Goal: Navigation & Orientation: Find specific page/section

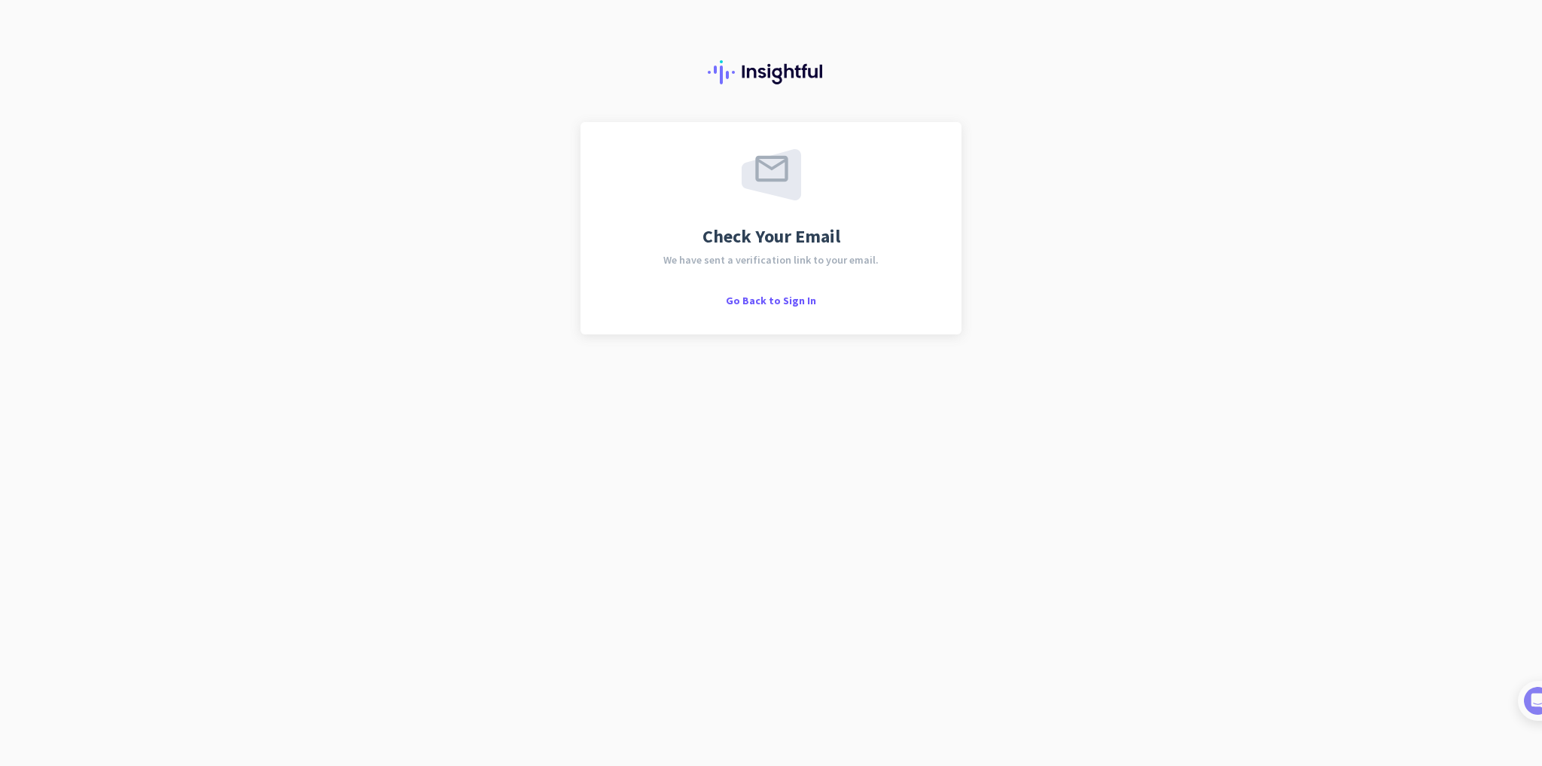
click at [773, 291] on div "Check Your Email We have sent a verification link to your email. Go Back to Sig…" at bounding box center [771, 228] width 327 height 158
click at [775, 304] on span "Go Back to Sign In" at bounding box center [771, 301] width 90 height 14
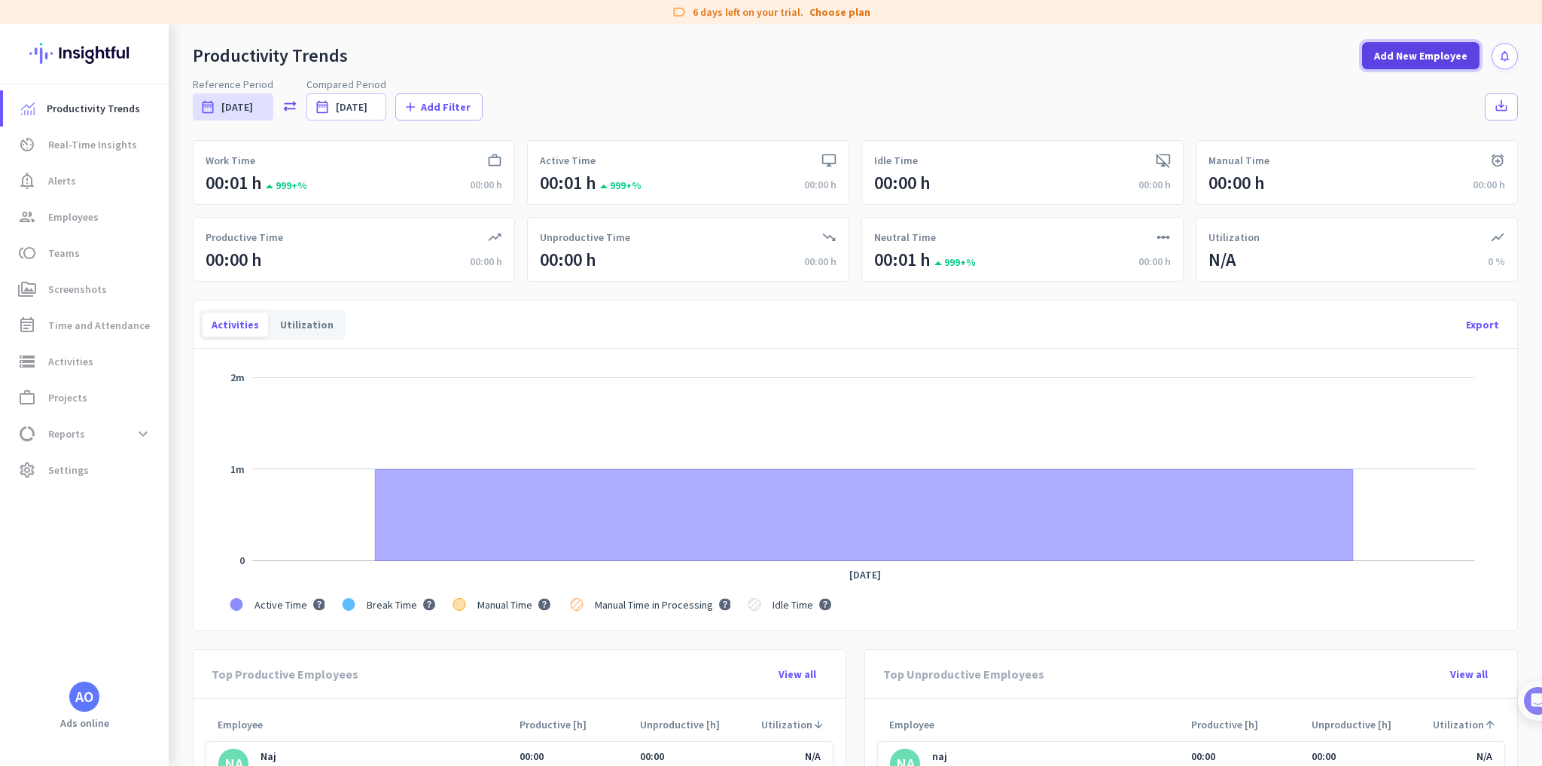
click at [1412, 44] on span at bounding box center [1420, 56] width 117 height 36
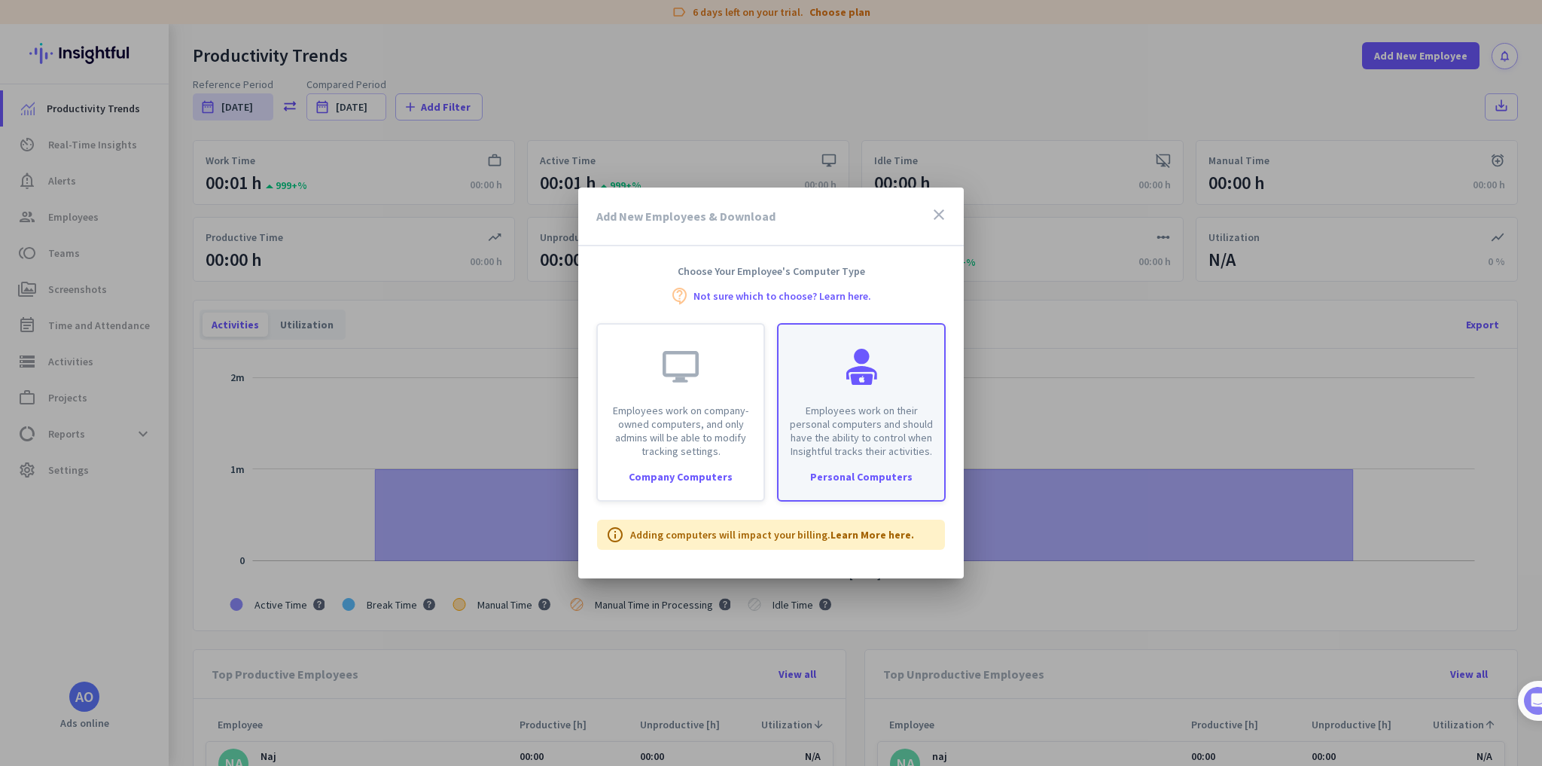
click at [792, 401] on div "Employees work on their personal computers and should have the ability to contr…" at bounding box center [862, 391] width 166 height 133
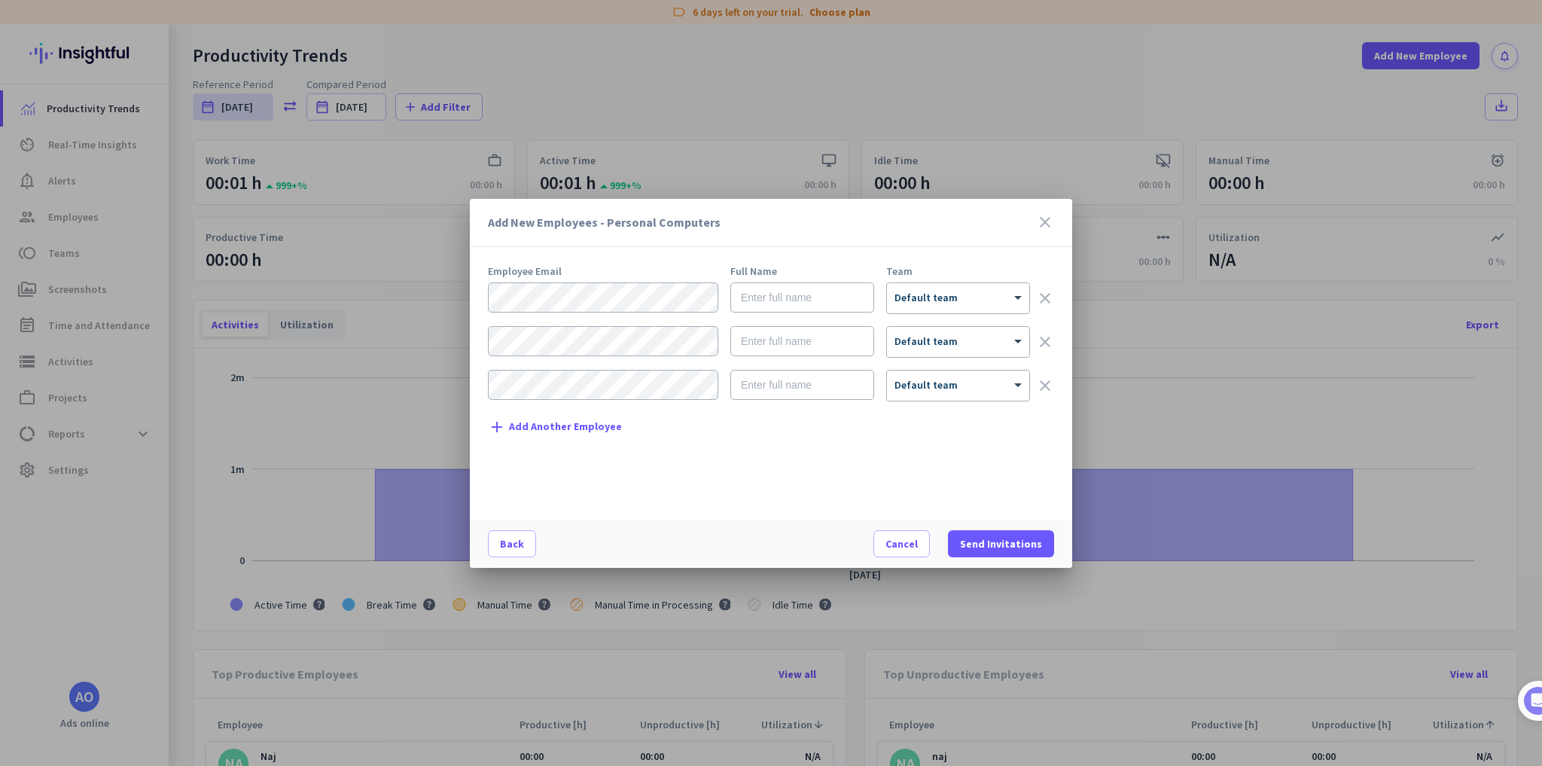
click at [1039, 224] on icon "close" at bounding box center [1045, 222] width 18 height 18
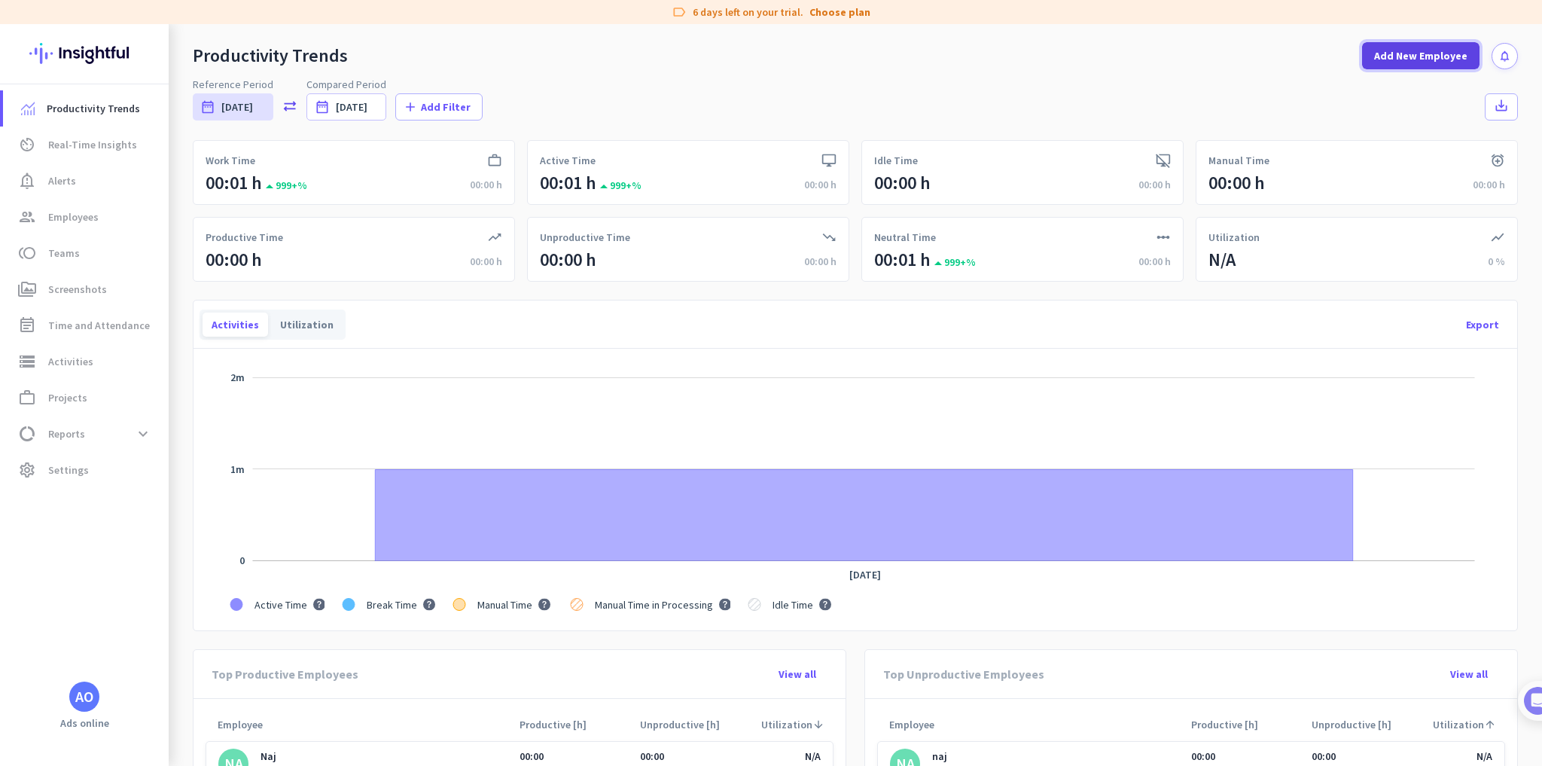
click at [1388, 45] on span at bounding box center [1420, 56] width 117 height 36
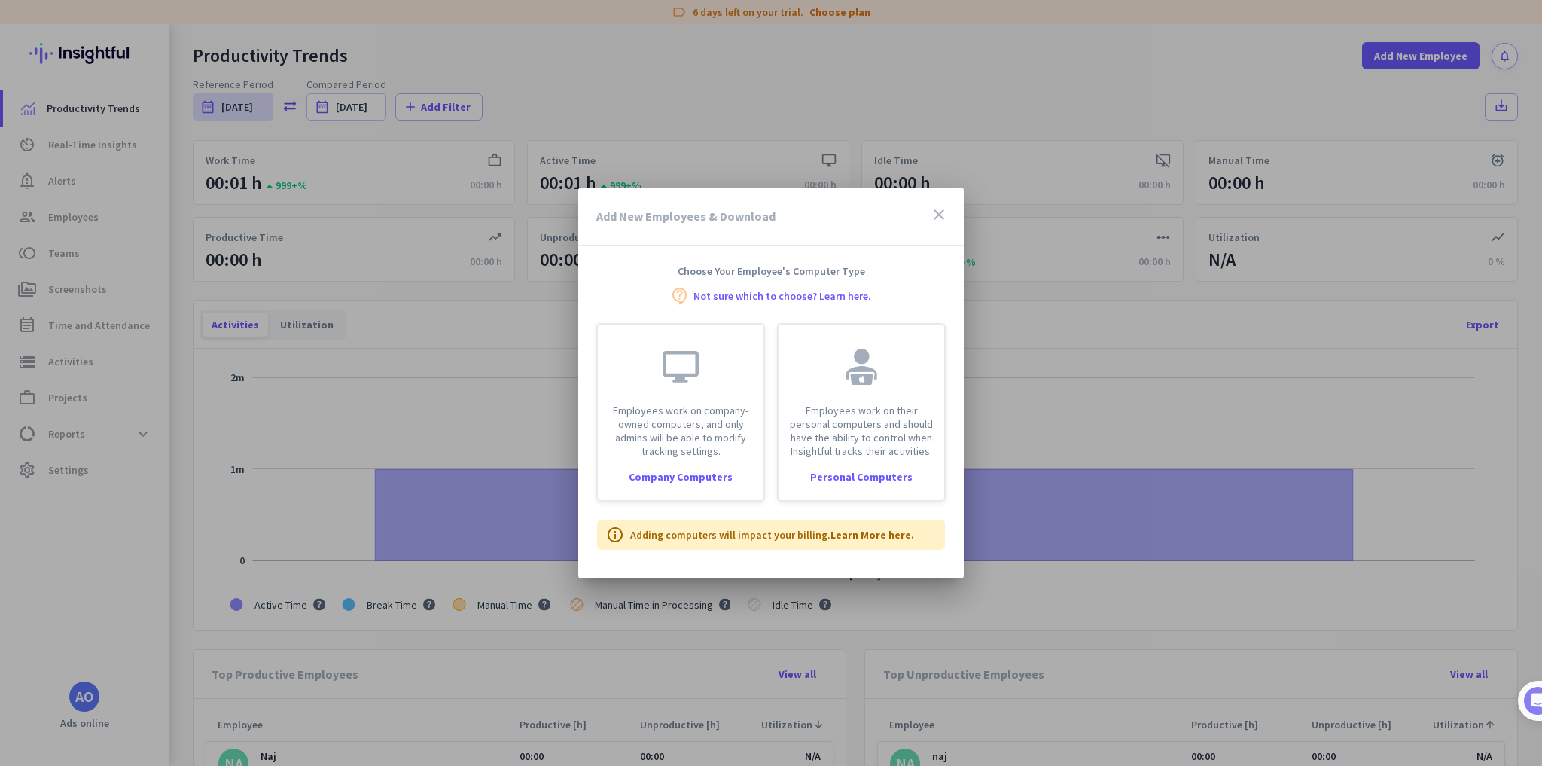
click at [939, 204] on div "Add New Employees & Download close" at bounding box center [771, 217] width 386 height 59
click at [938, 212] on icon "close" at bounding box center [939, 215] width 18 height 18
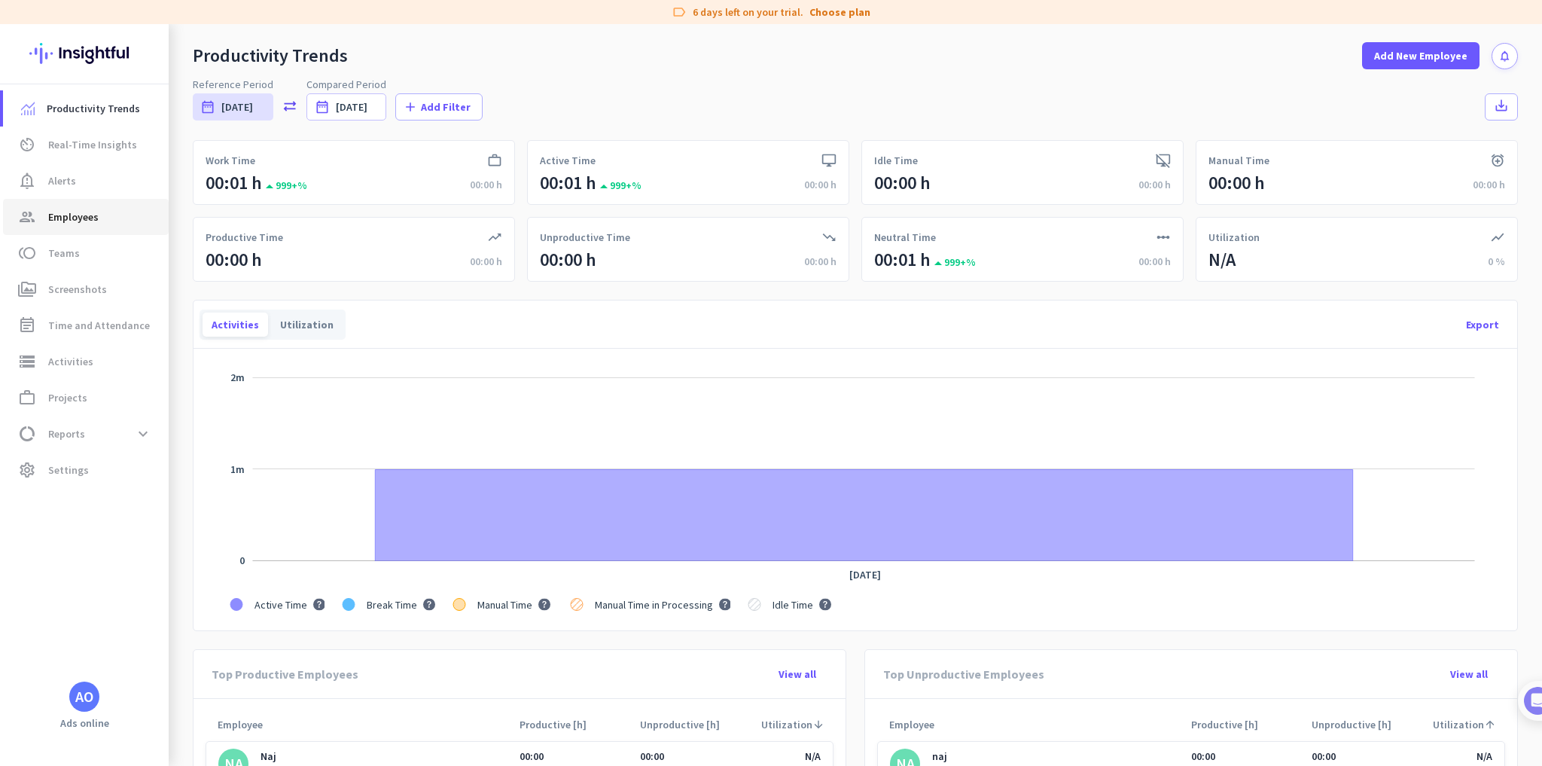
click at [98, 223] on span "group Employees" at bounding box center [86, 217] width 142 height 18
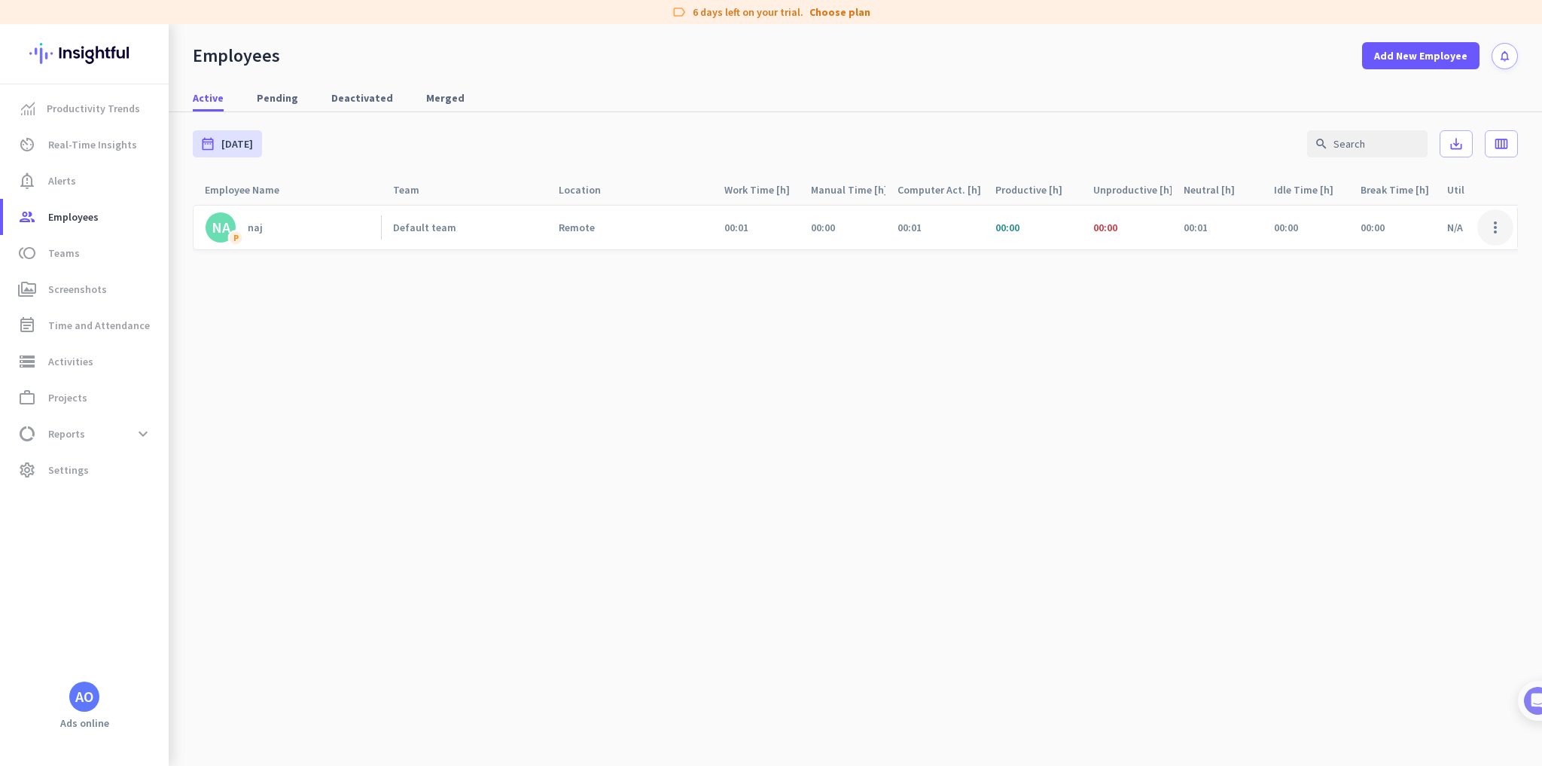
click at [1495, 231] on span at bounding box center [1496, 227] width 36 height 36
click at [1440, 267] on div "Edit" at bounding box center [1452, 259] width 124 height 27
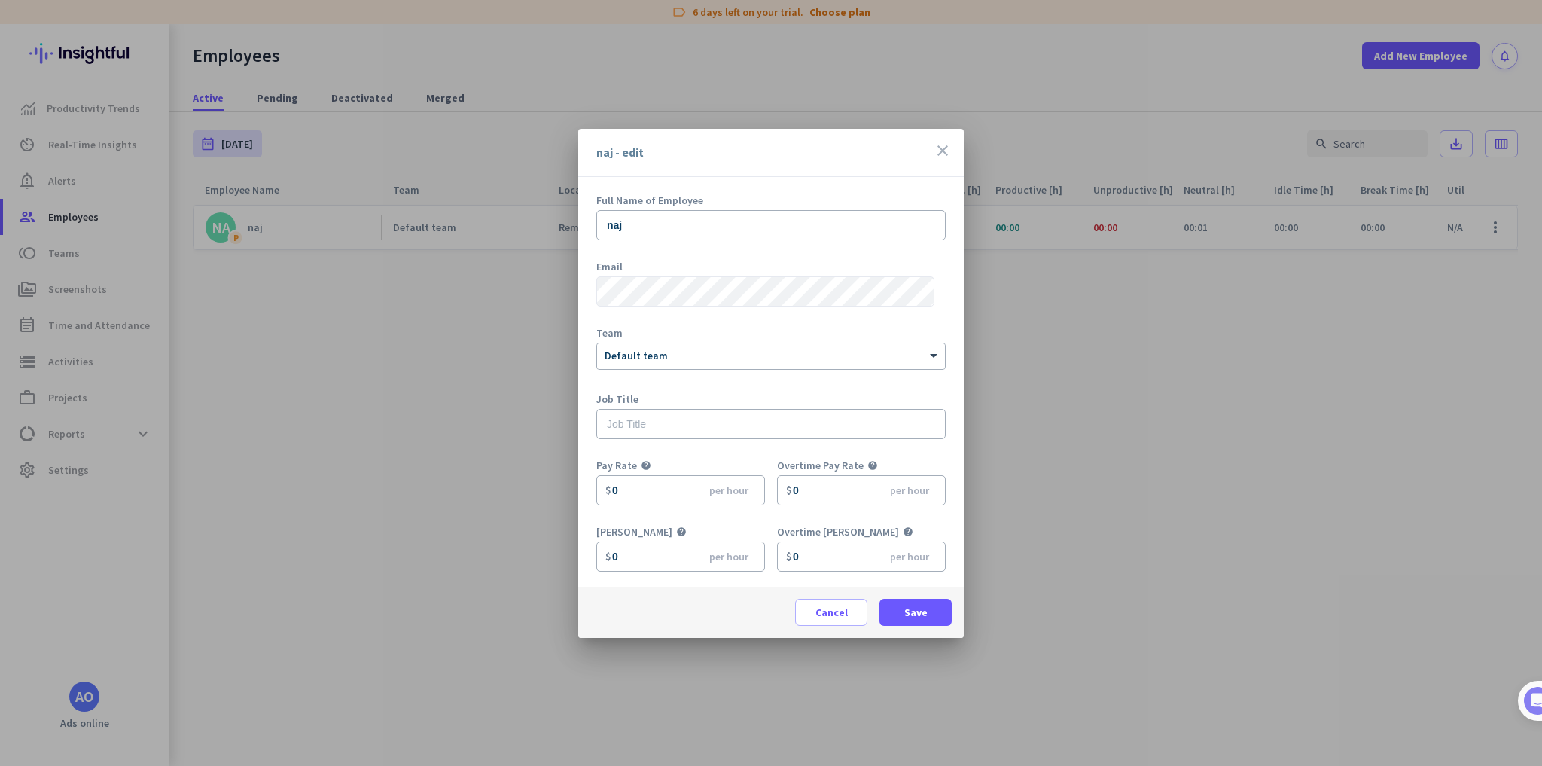
scroll to position [66, 0]
click at [941, 154] on icon "close" at bounding box center [943, 151] width 18 height 18
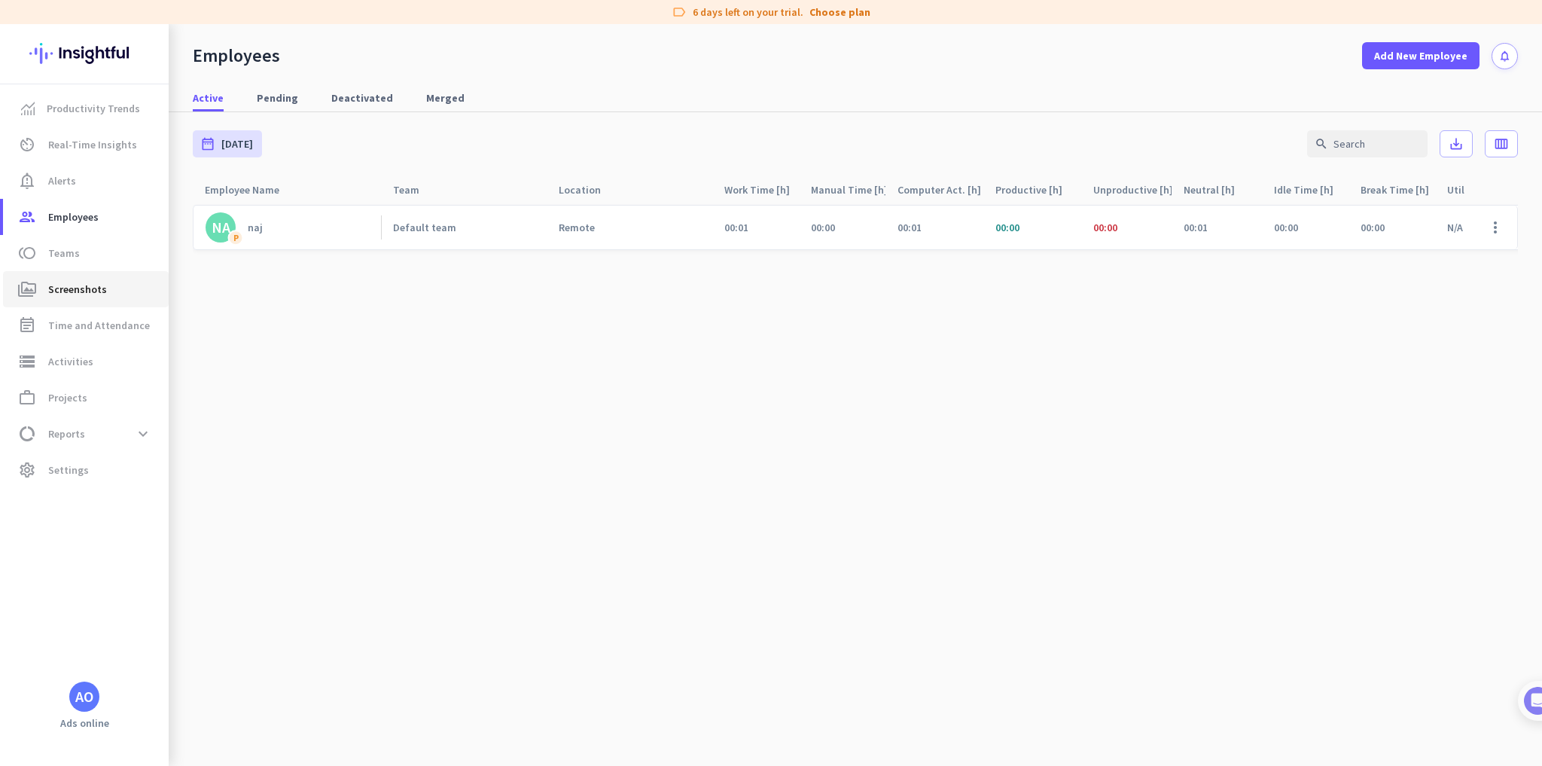
click at [92, 295] on span "Screenshots" at bounding box center [77, 289] width 59 height 18
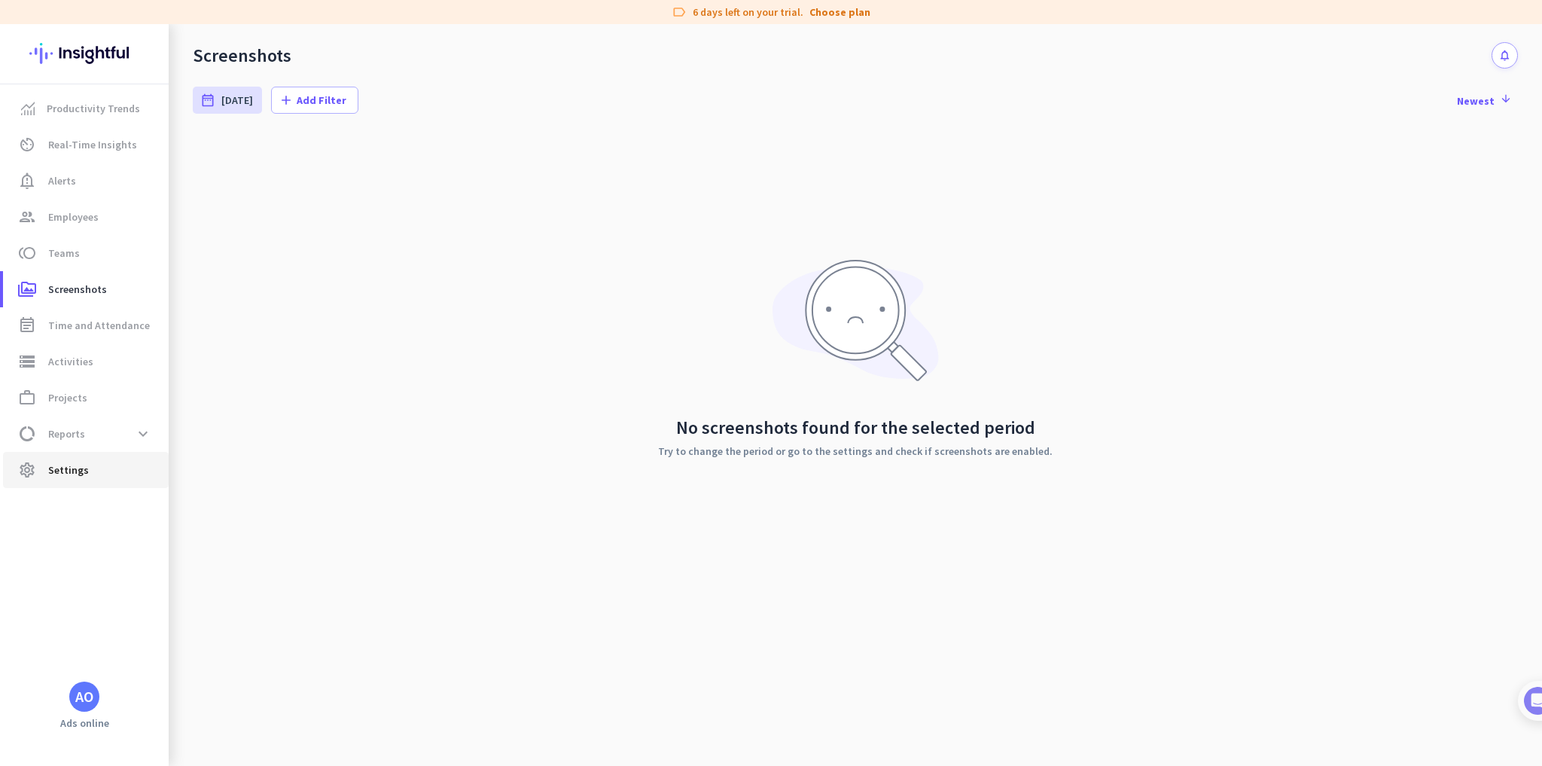
drag, startPoint x: 51, startPoint y: 488, endPoint x: 71, endPoint y: 475, distance: 23.4
click at [71, 475] on mat-nav-list "Productivity Trends av_timer Real-Time Insights notification_important Alerts g…" at bounding box center [84, 289] width 169 height 410
click at [71, 475] on span "Settings" at bounding box center [68, 470] width 41 height 18
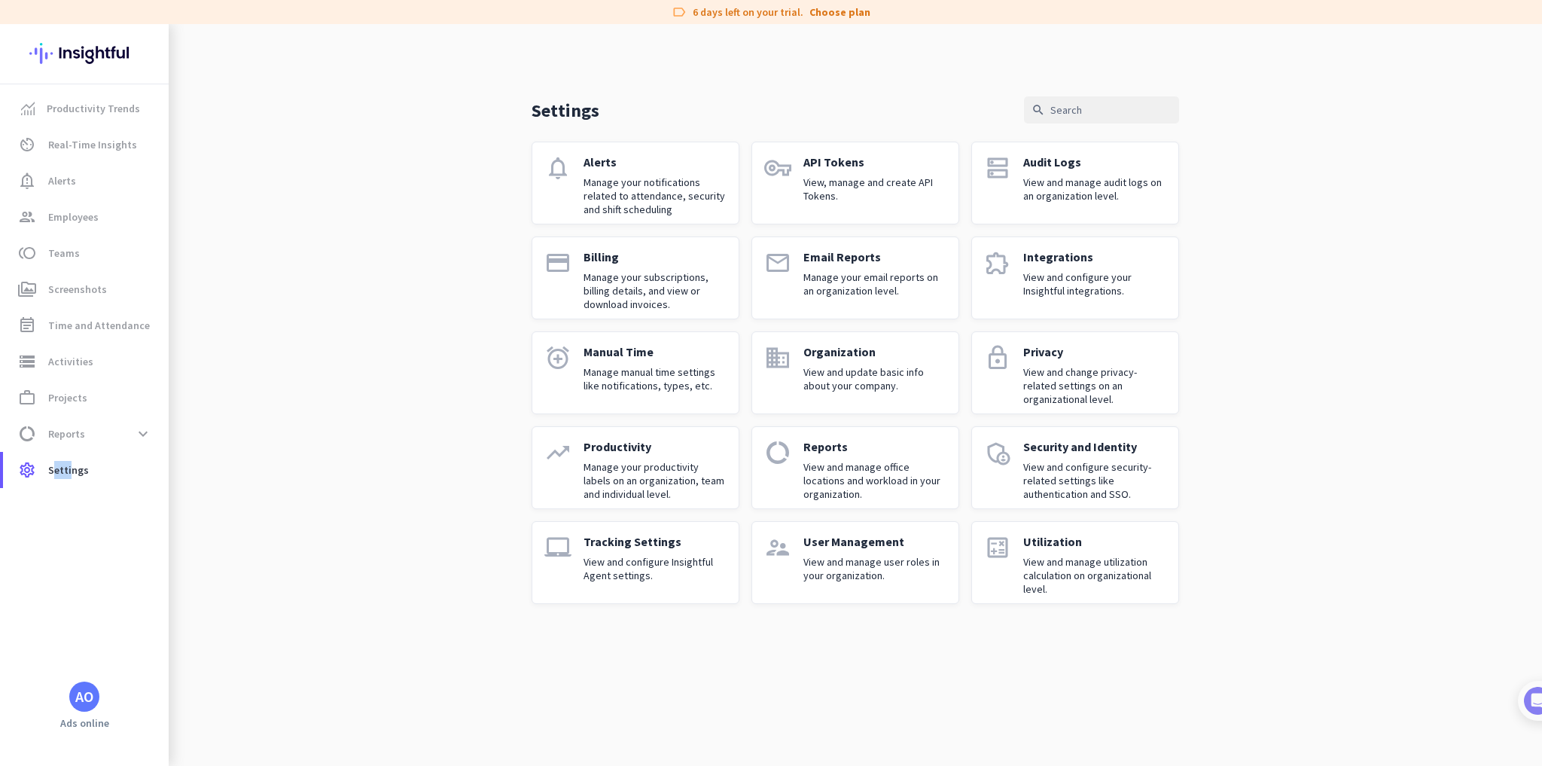
click at [605, 163] on p "Alerts" at bounding box center [655, 161] width 143 height 15
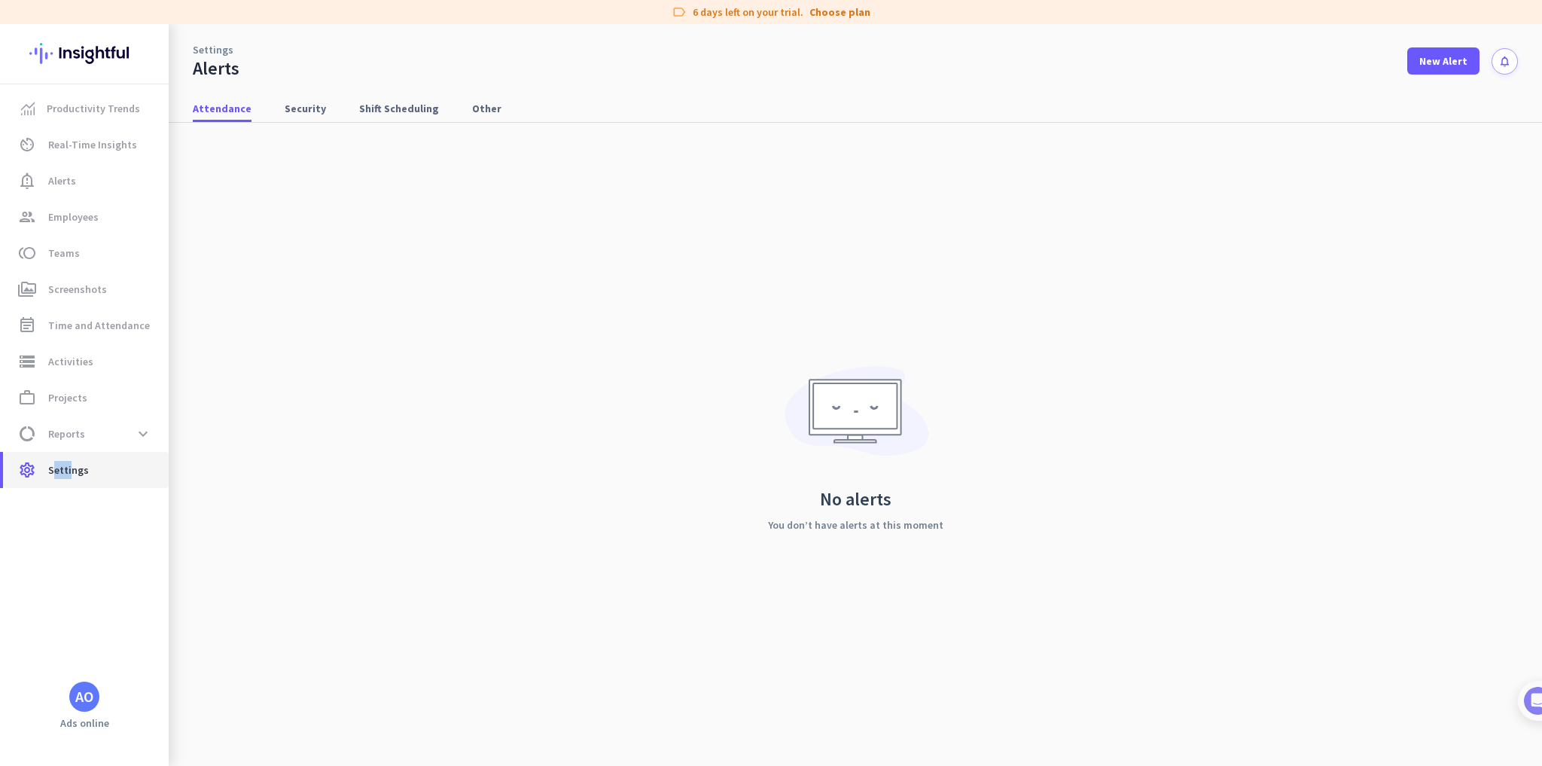
click at [78, 471] on span "Settings" at bounding box center [68, 470] width 41 height 18
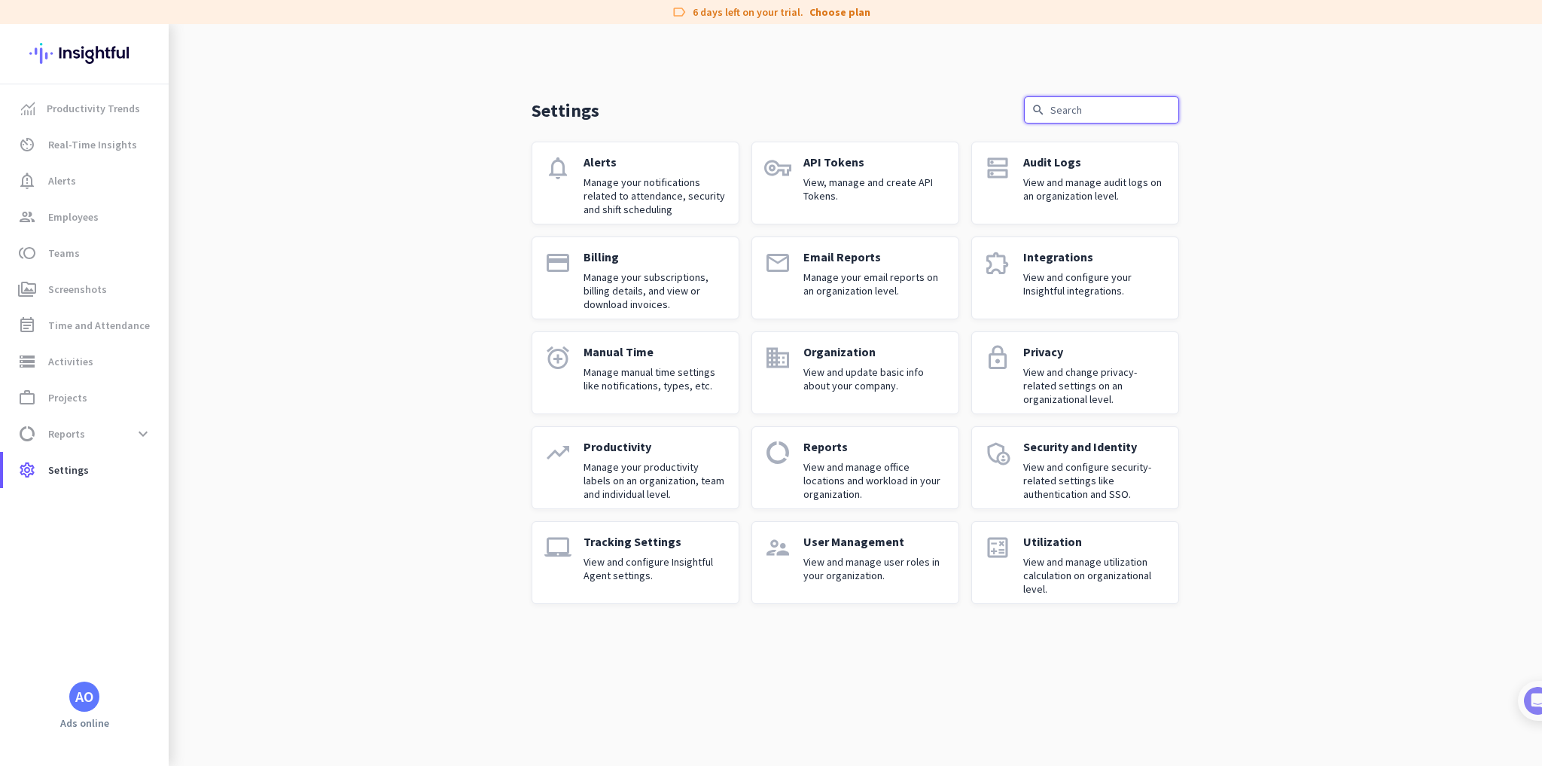
click at [1060, 98] on input "text" at bounding box center [1101, 109] width 155 height 27
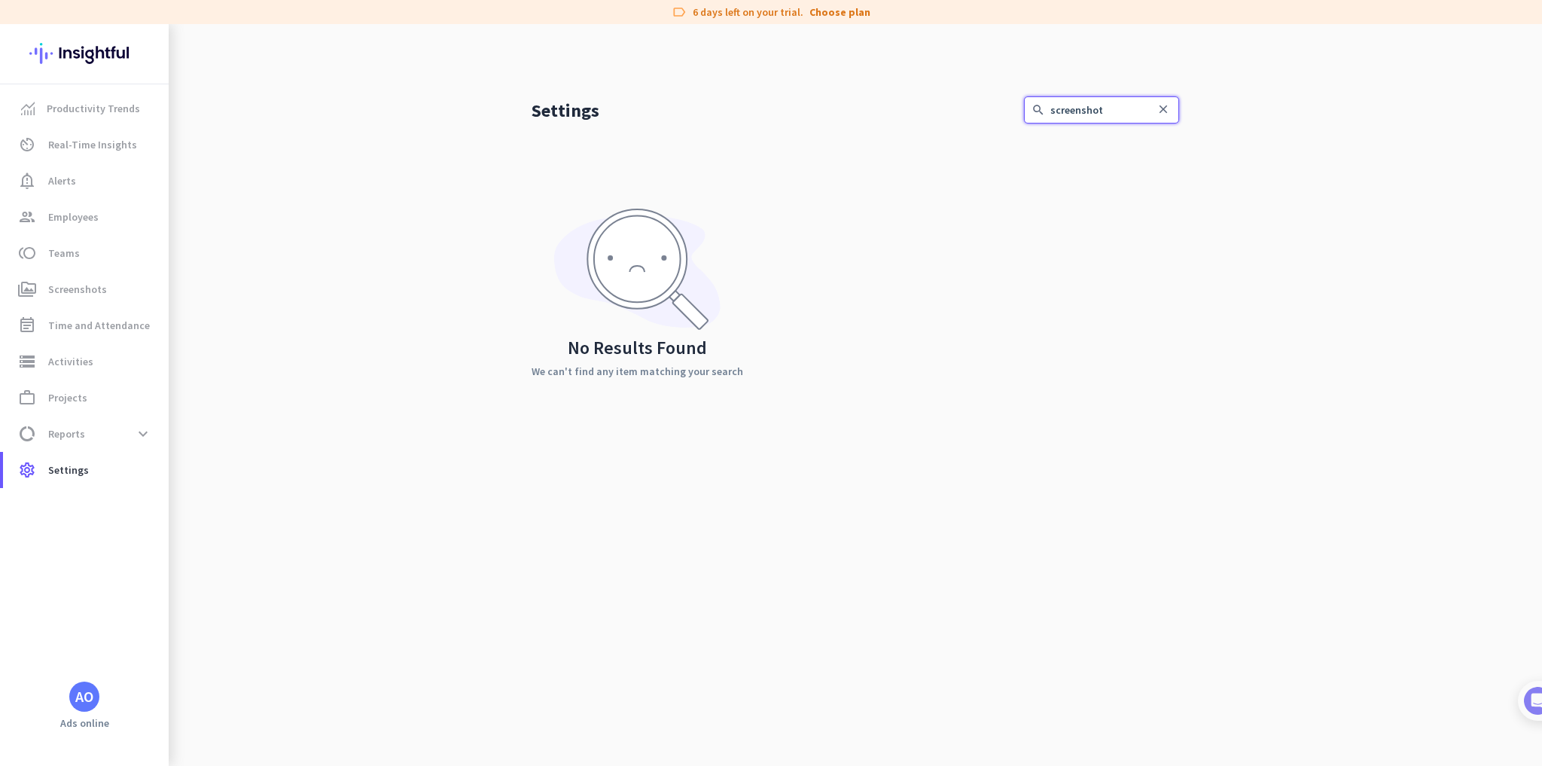
type input "screenshot"
click at [63, 463] on span "Settings" at bounding box center [68, 470] width 41 height 18
click at [1167, 108] on icon "close" at bounding box center [1164, 109] width 14 height 14
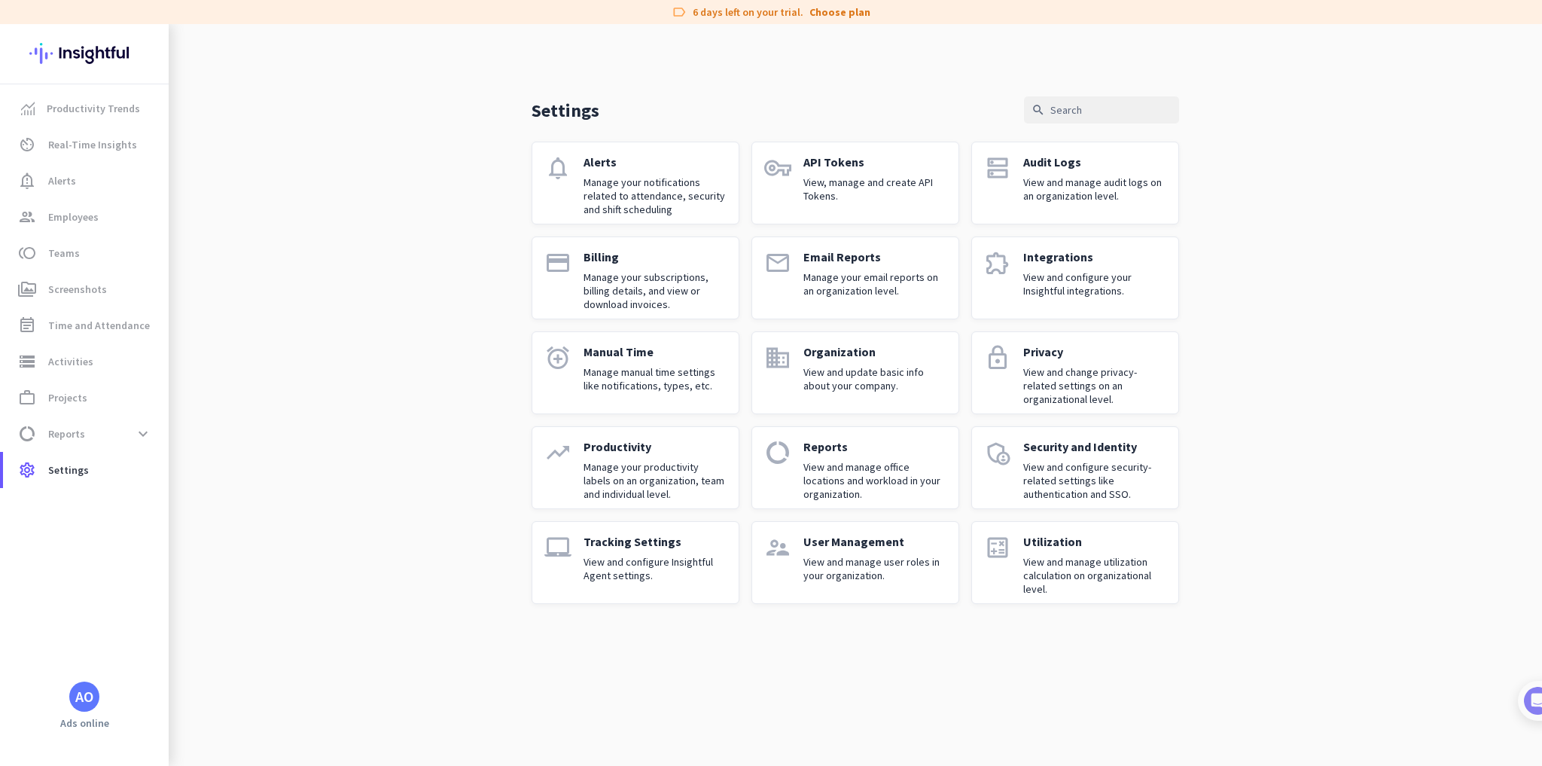
click at [651, 577] on p "View and configure Insightful Agent settings." at bounding box center [655, 568] width 143 height 27
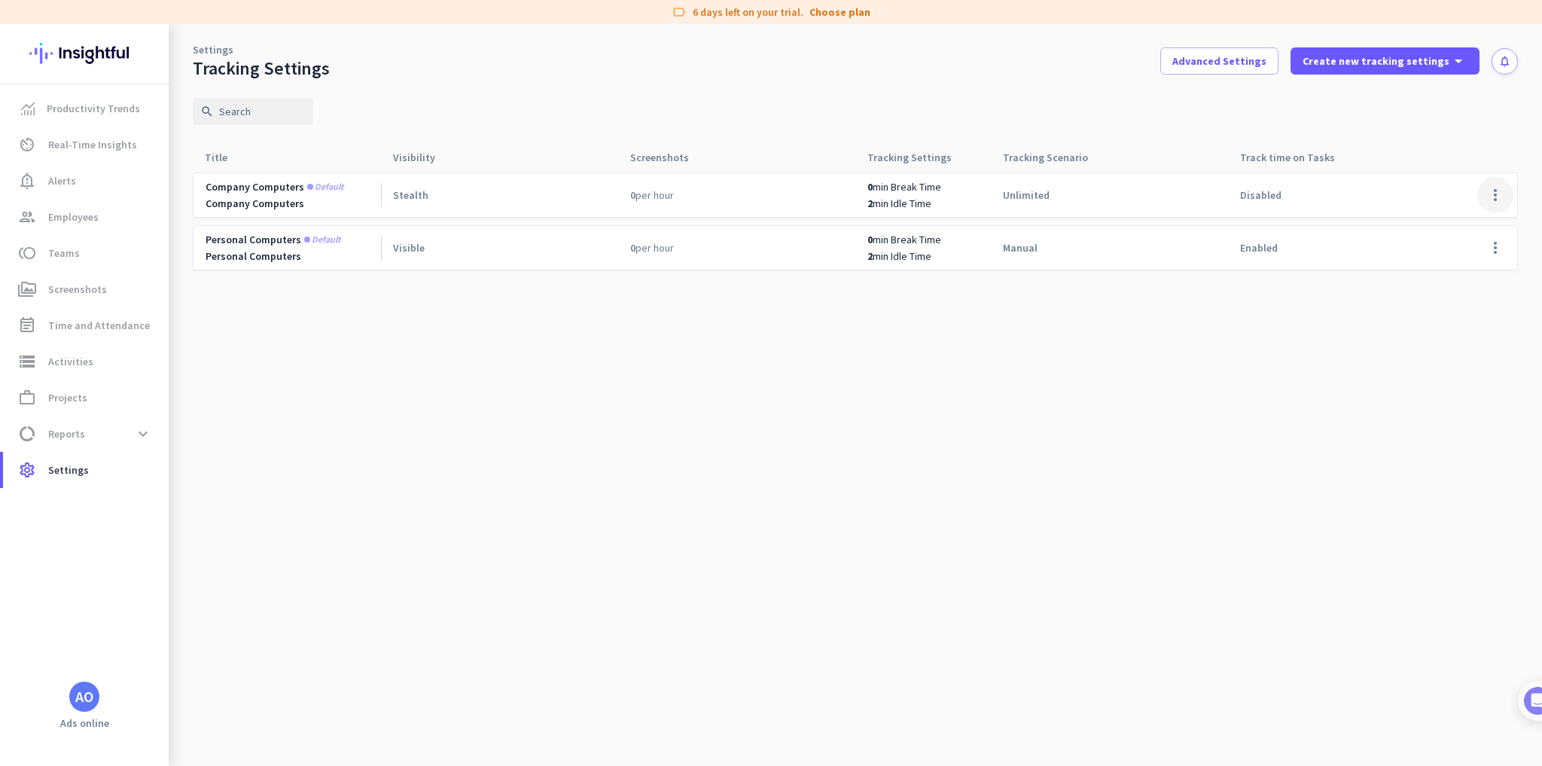
click at [1509, 194] on span at bounding box center [1496, 195] width 36 height 36
click at [1146, 438] on div at bounding box center [771, 383] width 1542 height 766
click at [94, 418] on link "data_usage Reports expand_more" at bounding box center [86, 434] width 166 height 36
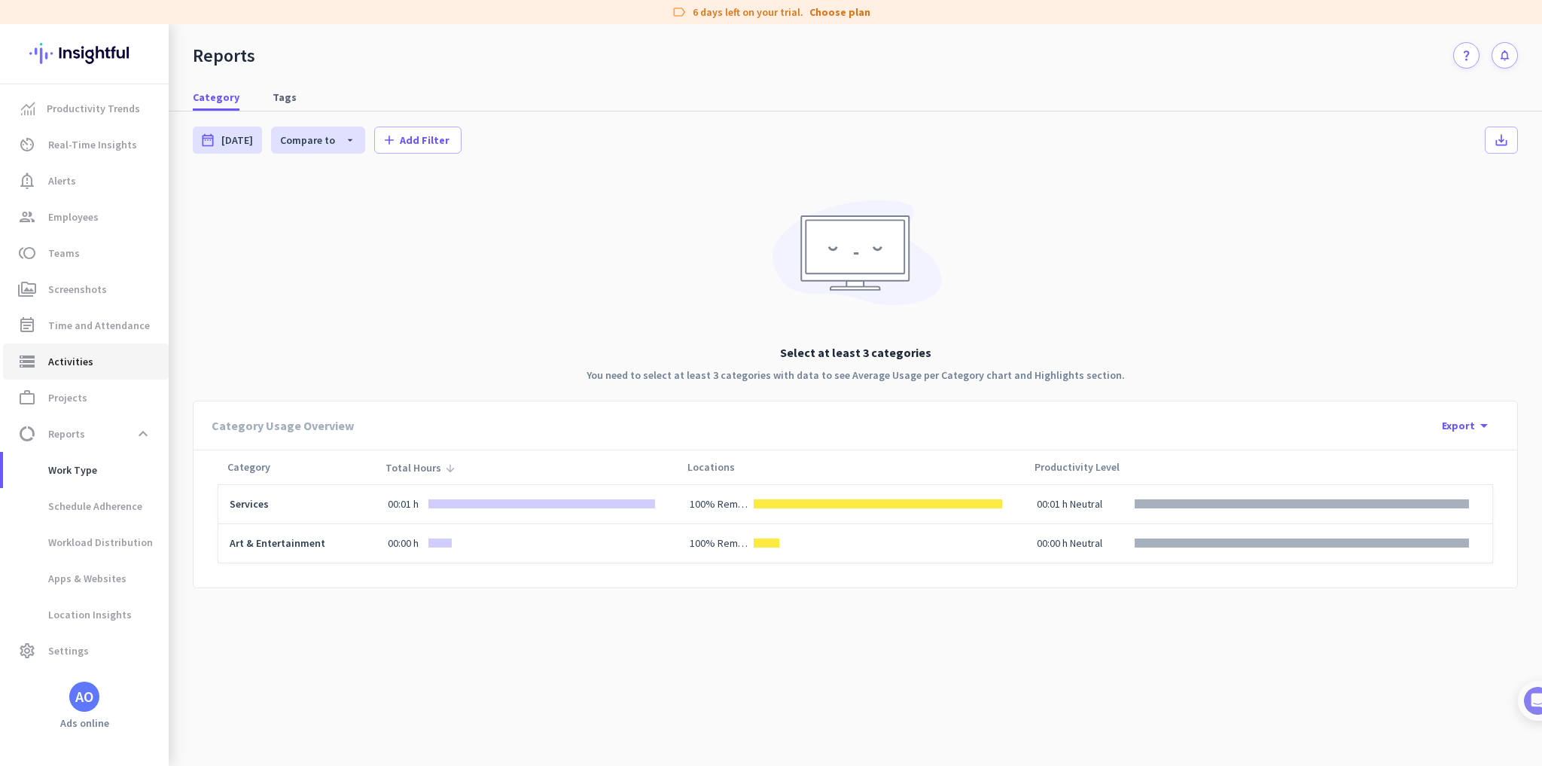
click at [118, 345] on link "storage Activities" at bounding box center [86, 361] width 166 height 36
type input "[DATE]"
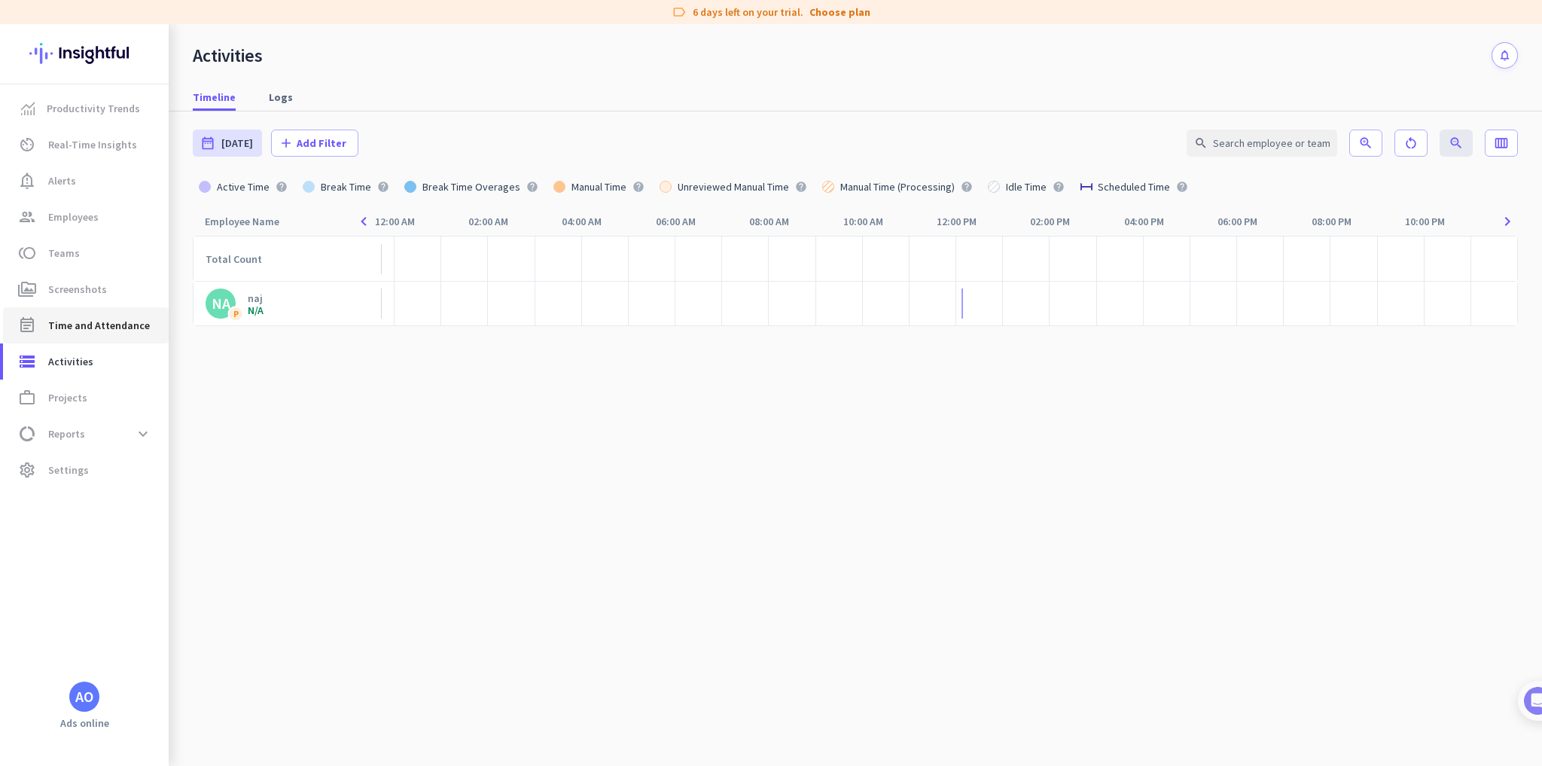
click at [114, 329] on span "Time and Attendance" at bounding box center [99, 325] width 102 height 18
type input "[DATE] - [DATE]"
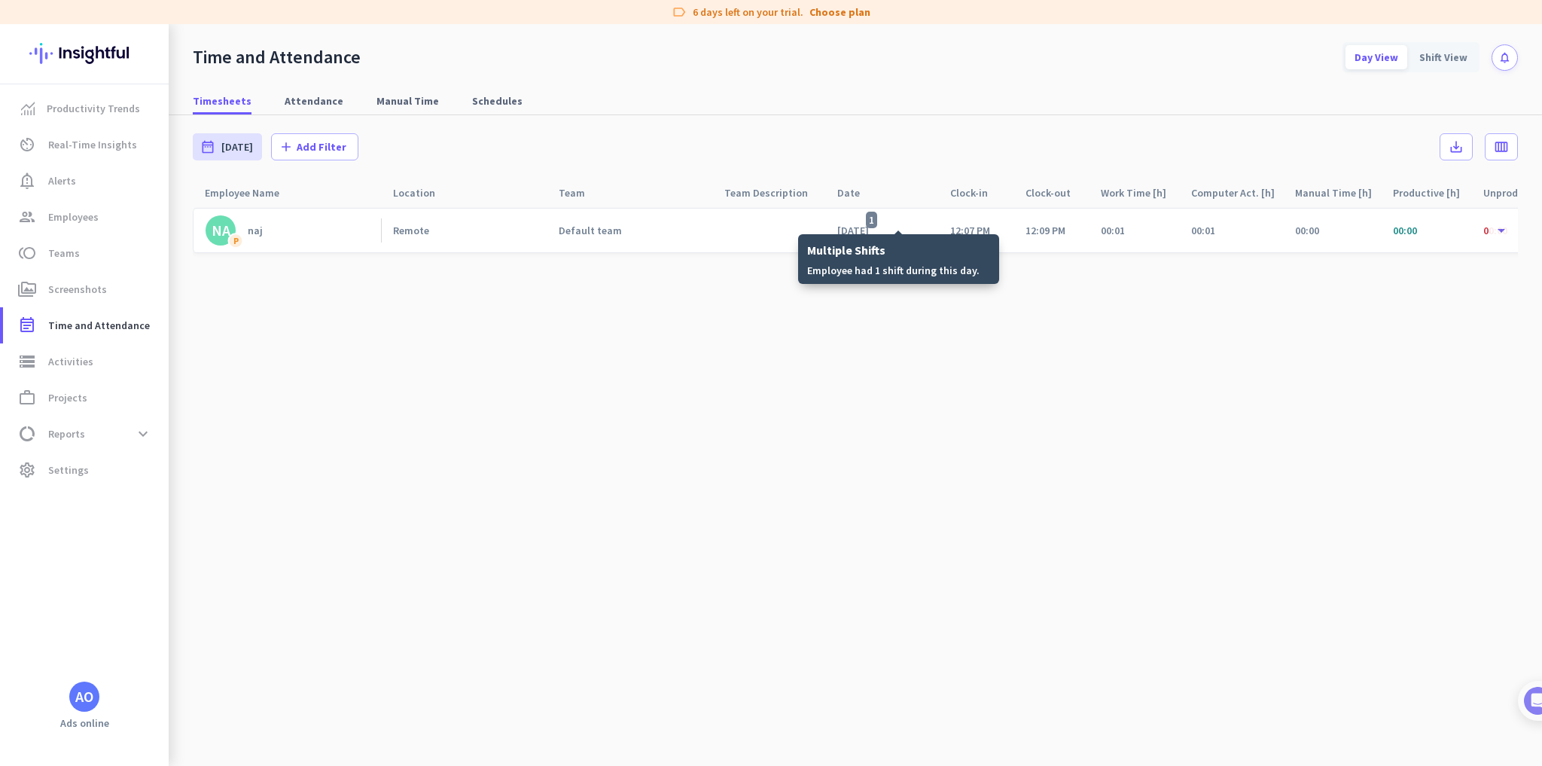
click at [877, 224] on span "1" at bounding box center [871, 220] width 11 height 17
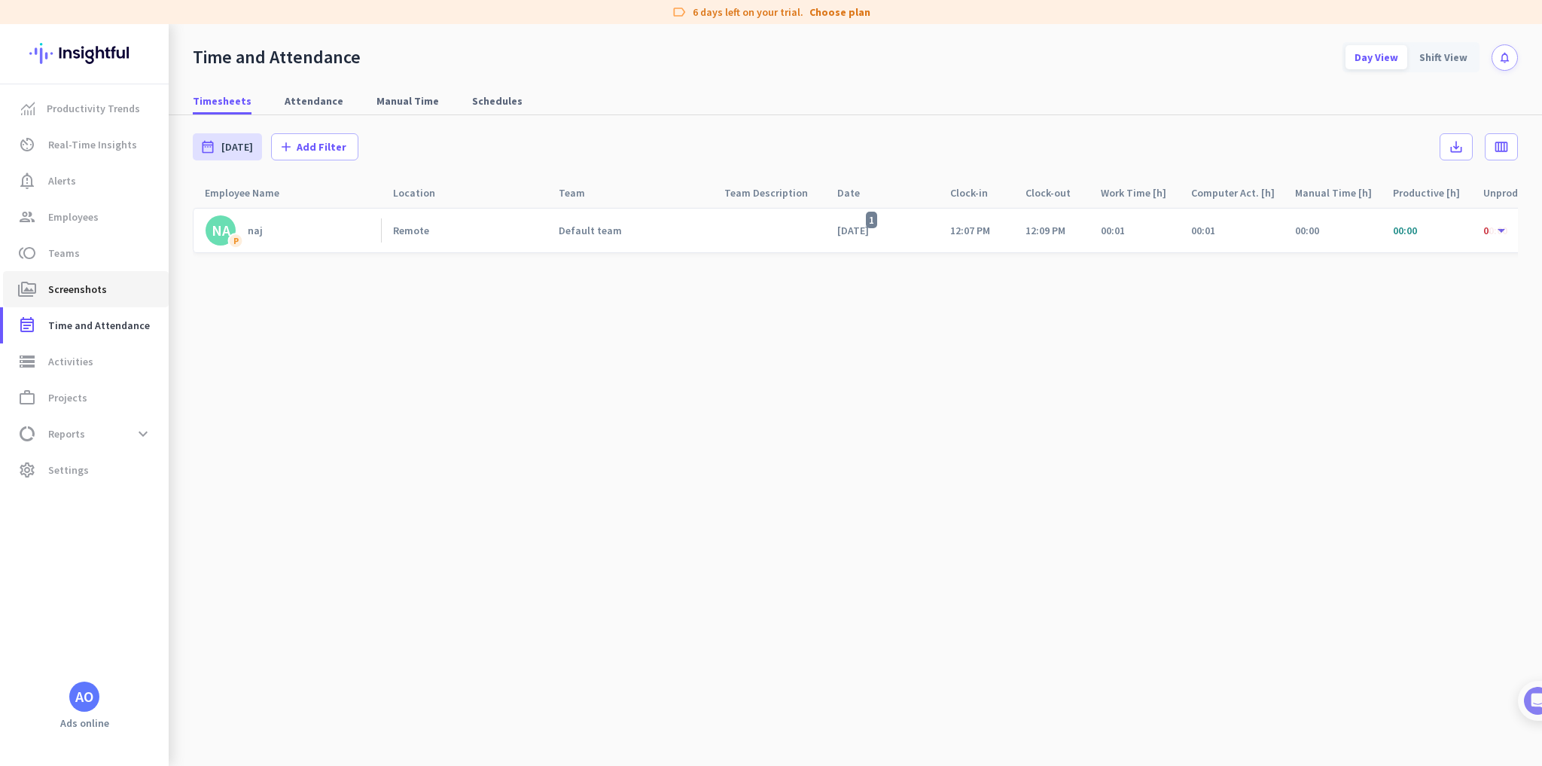
click at [118, 279] on link "perm_media Screenshots" at bounding box center [86, 289] width 166 height 36
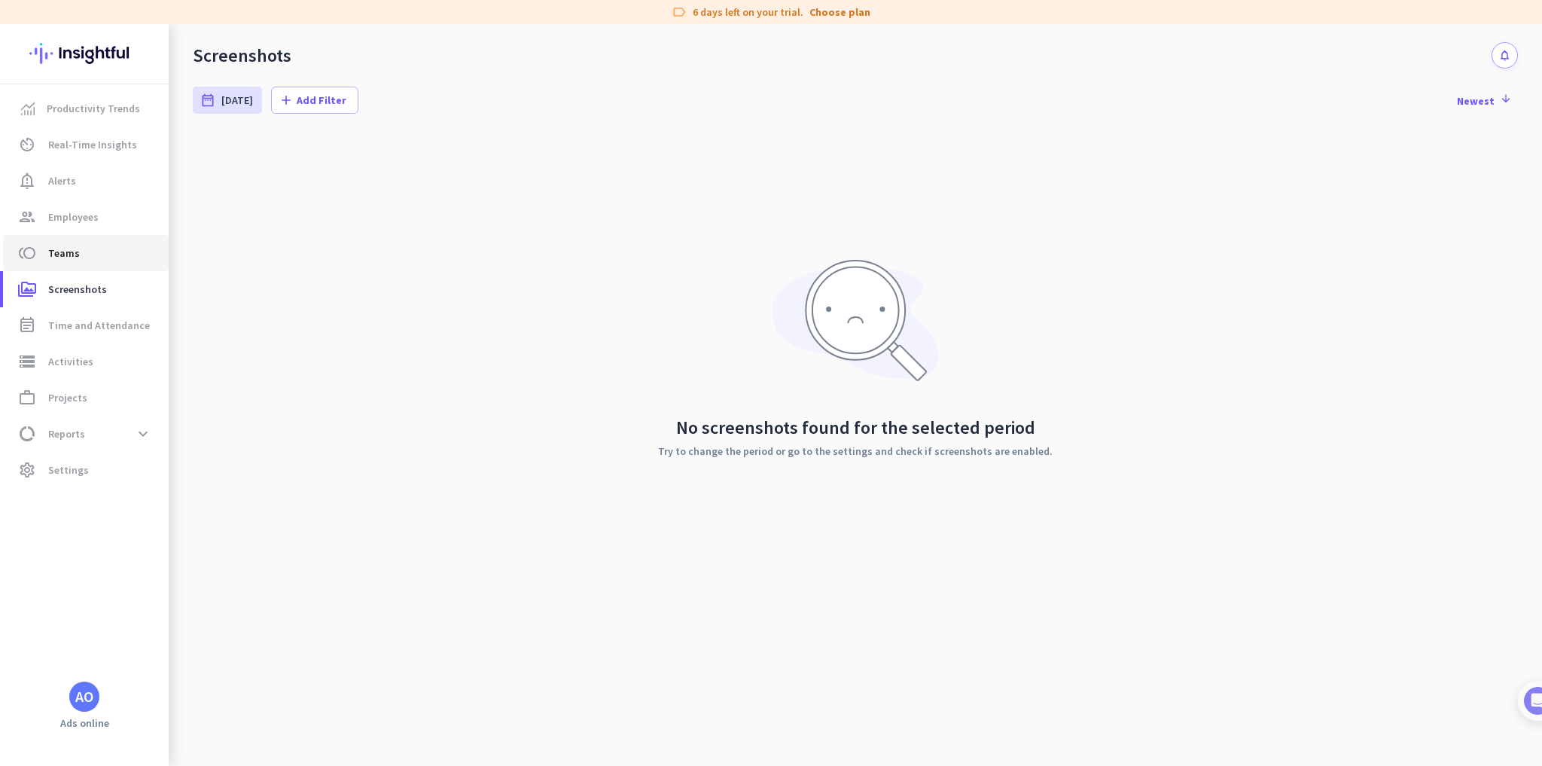
click at [72, 244] on span "Teams" at bounding box center [64, 253] width 32 height 18
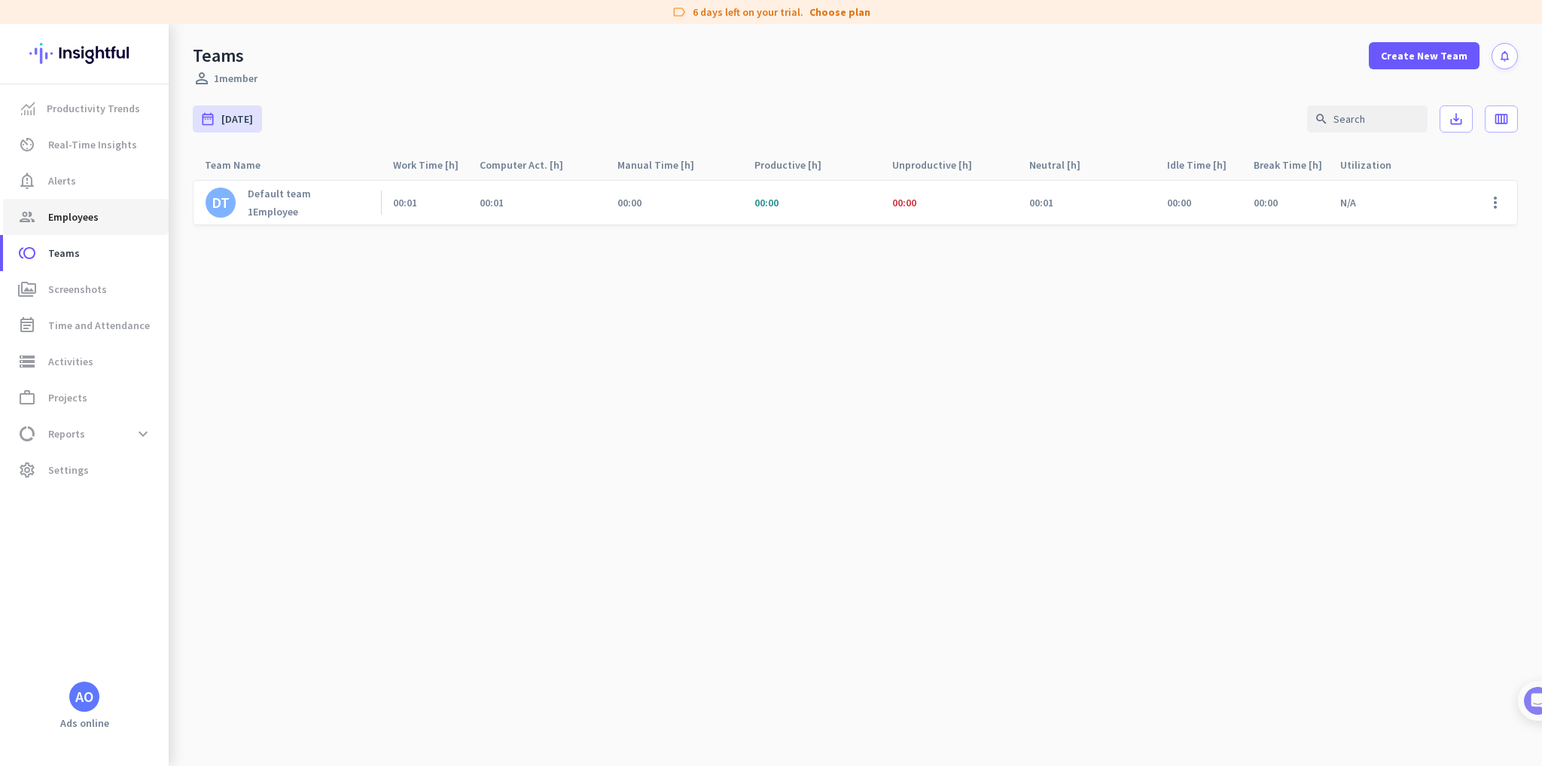
click at [79, 223] on span "Employees" at bounding box center [73, 217] width 50 height 18
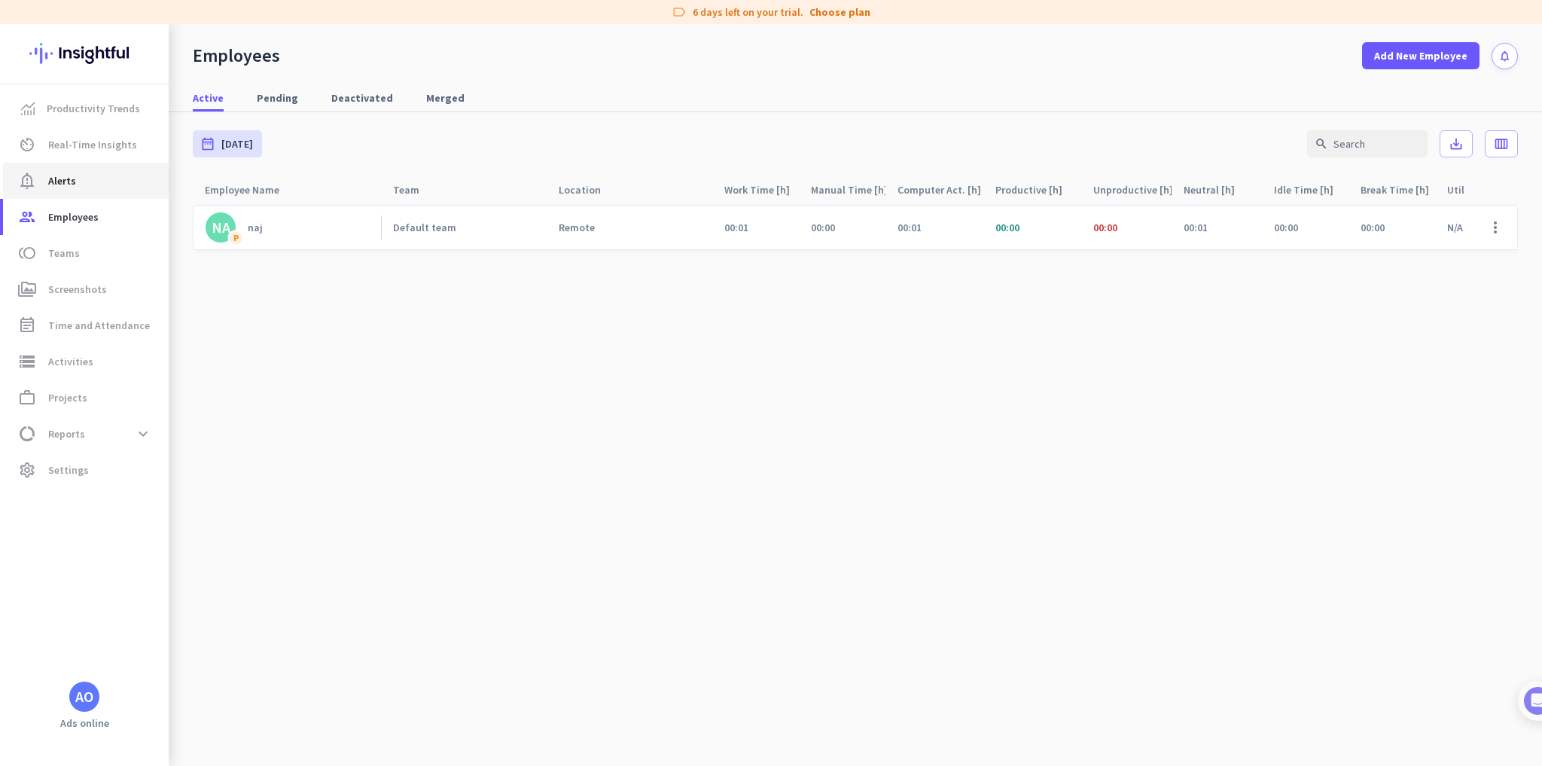
click at [79, 198] on link "notification_important Alerts" at bounding box center [86, 181] width 166 height 36
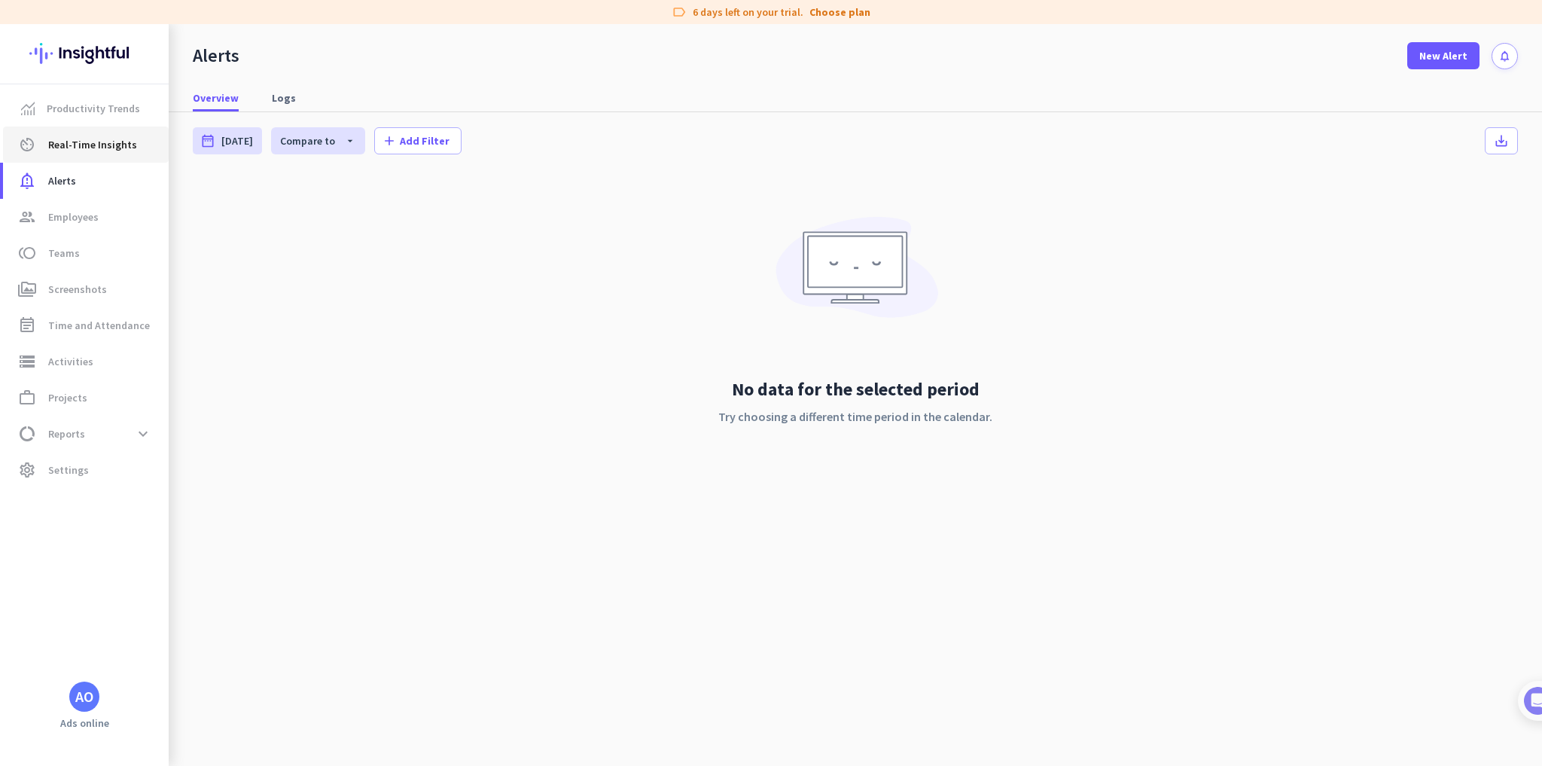
click at [96, 147] on span "Real-Time Insights" at bounding box center [92, 145] width 89 height 18
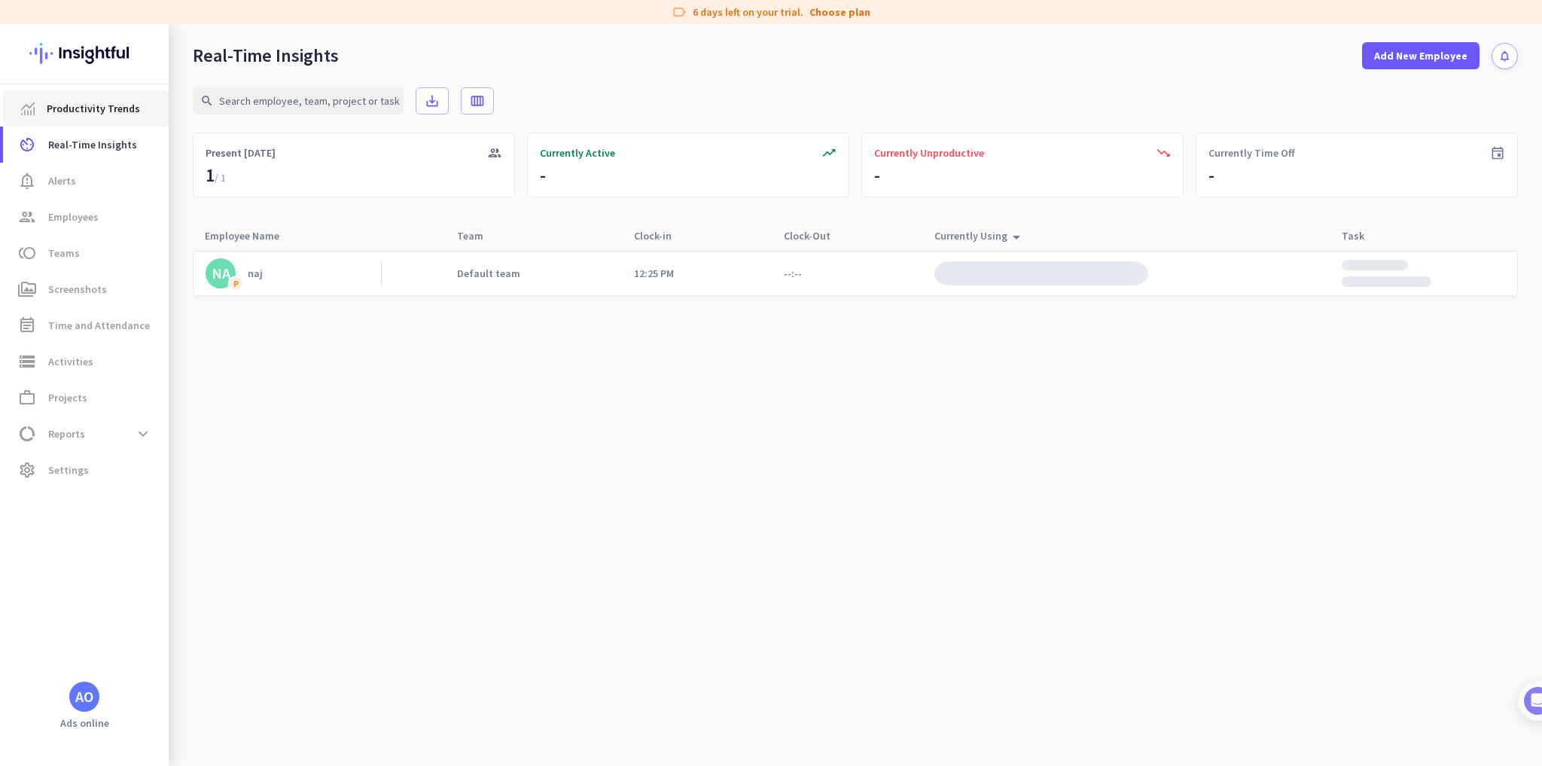
click at [90, 102] on span "Productivity Trends" at bounding box center [93, 108] width 93 height 18
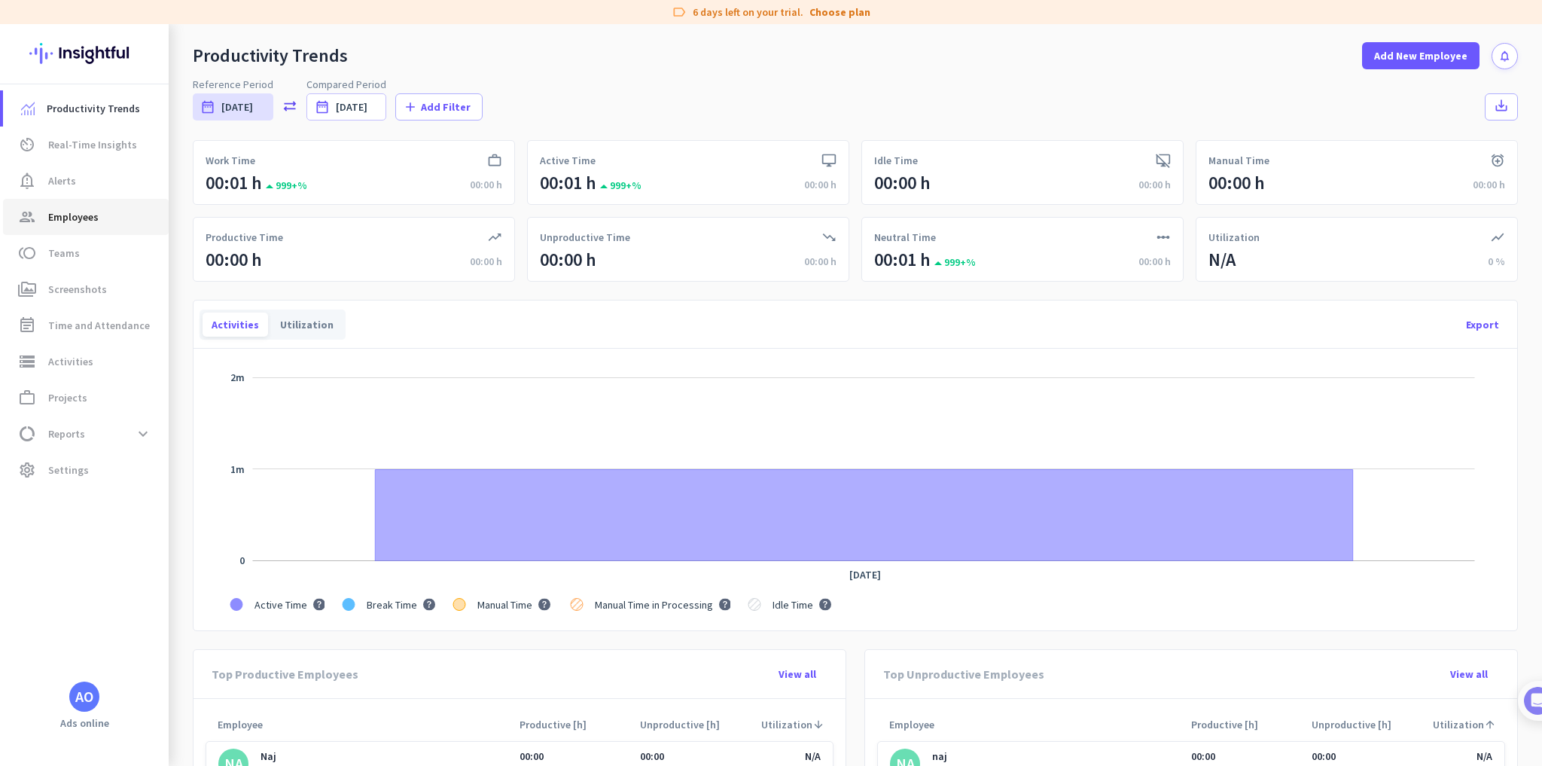
click at [95, 199] on link "group Employees" at bounding box center [86, 217] width 166 height 36
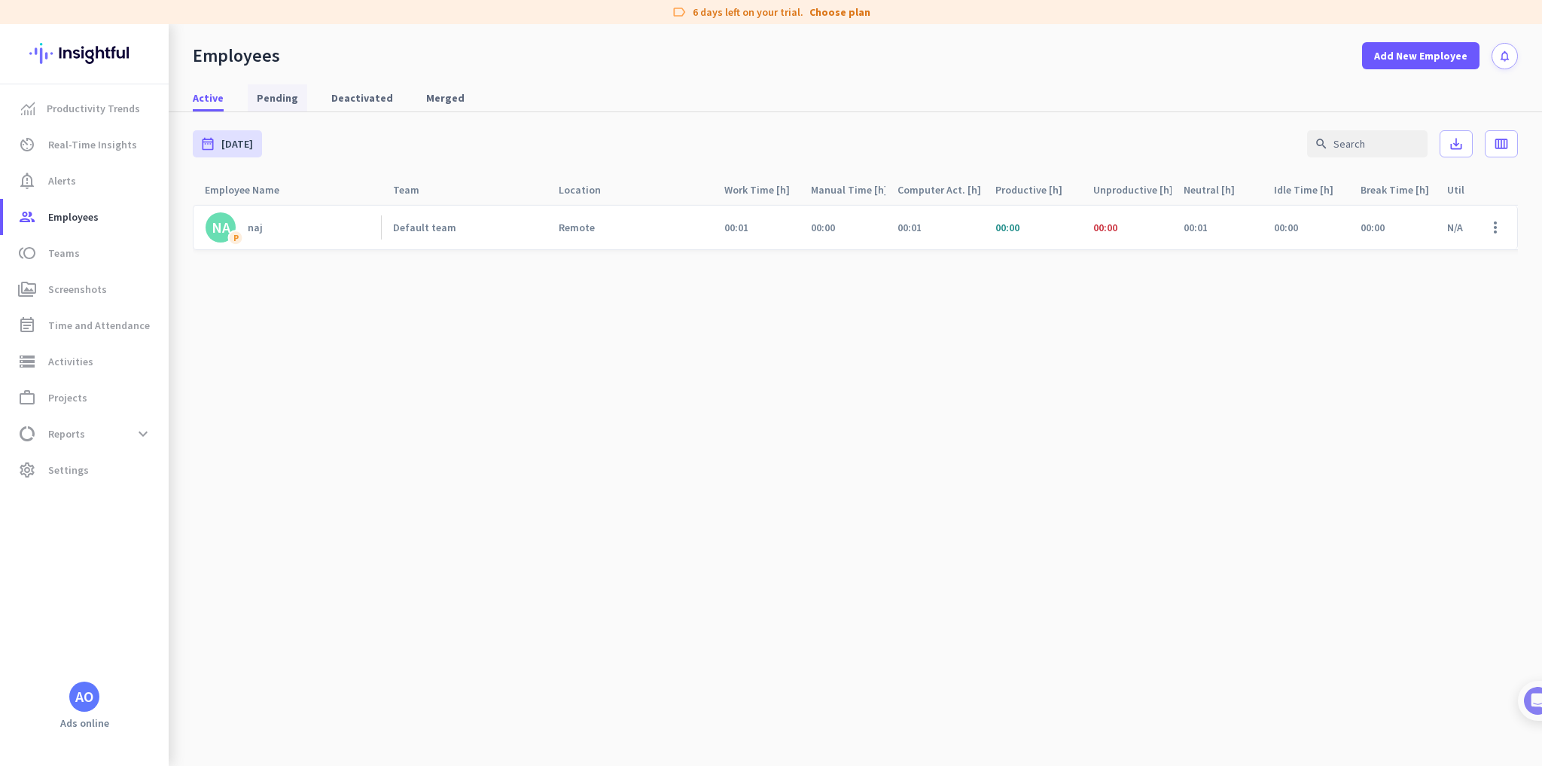
click at [282, 101] on span "Pending" at bounding box center [277, 97] width 41 height 15
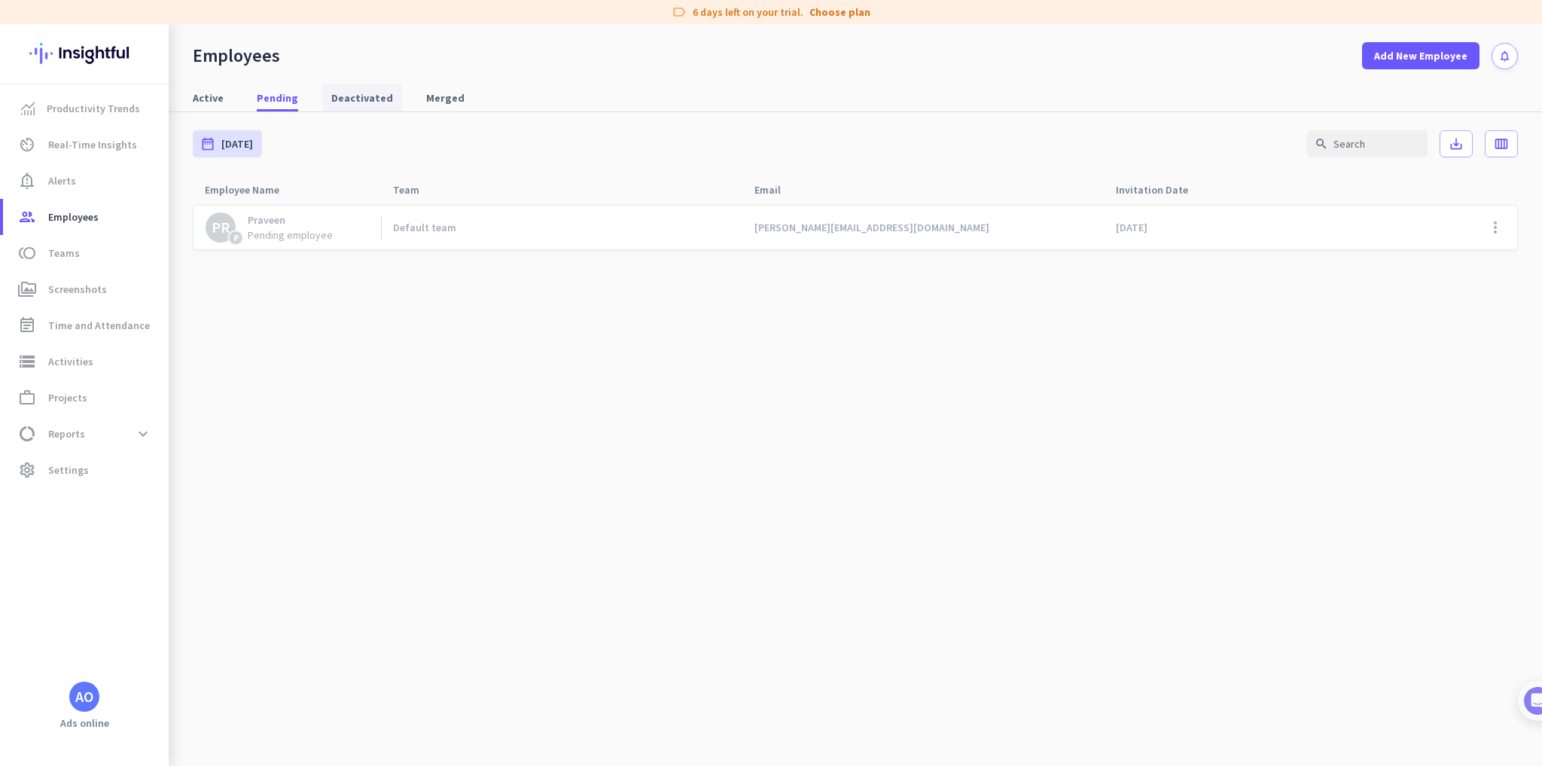
click at [349, 96] on span "Deactivated" at bounding box center [362, 97] width 62 height 15
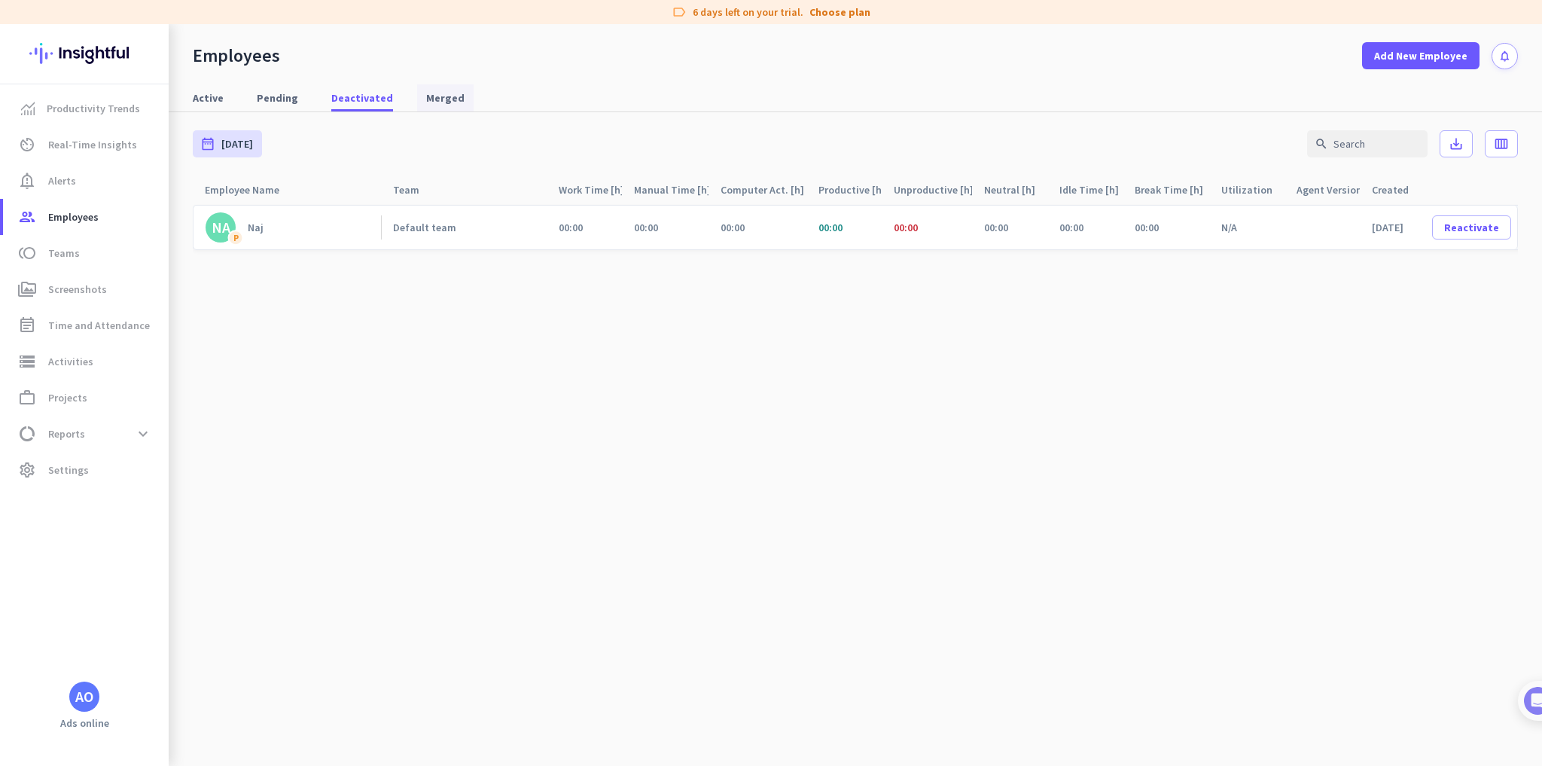
click at [426, 97] on span "Merged" at bounding box center [445, 97] width 38 height 15
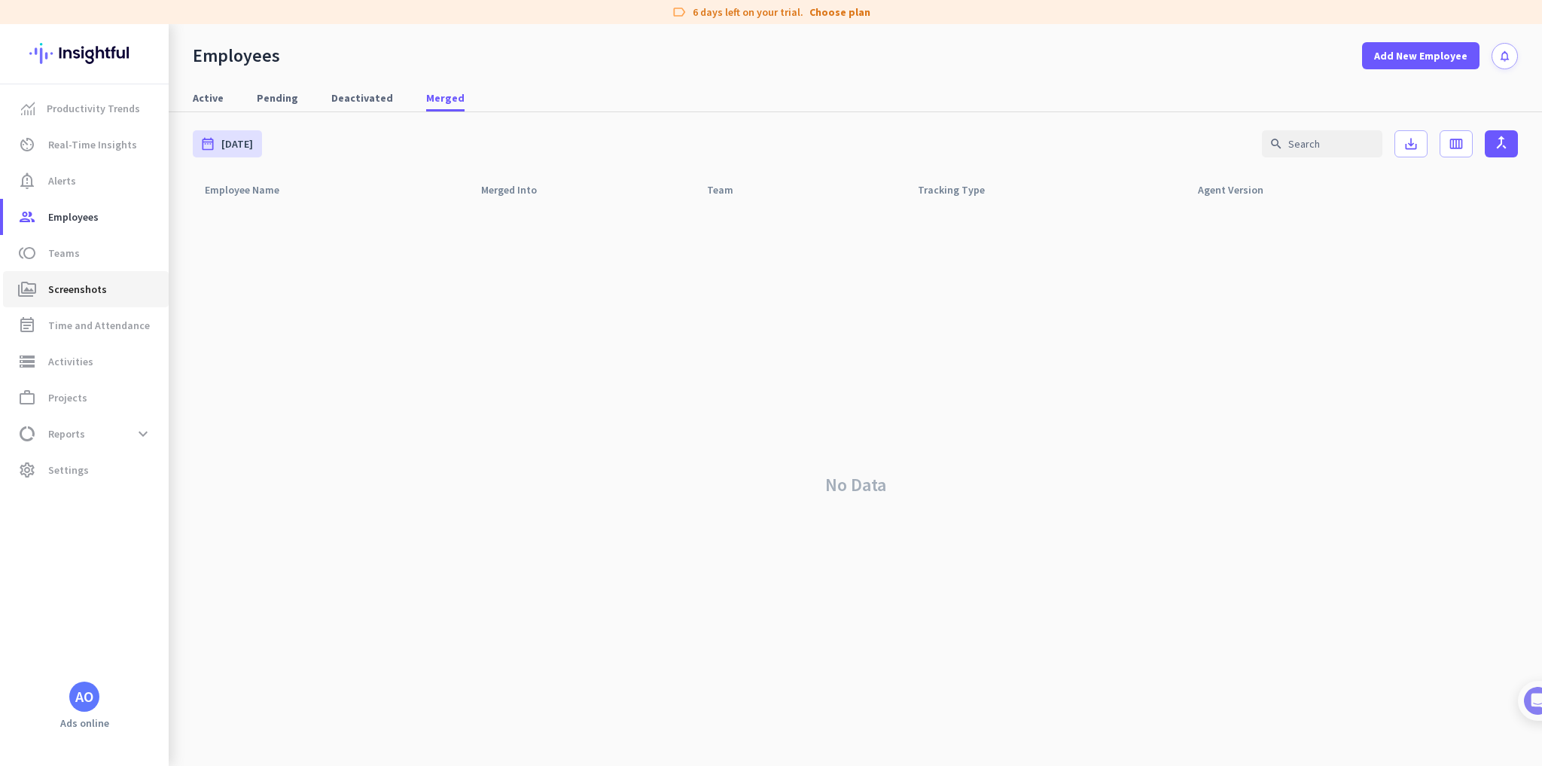
click at [120, 300] on link "perm_media Screenshots" at bounding box center [86, 289] width 166 height 36
